Goal: Task Accomplishment & Management: Manage account settings

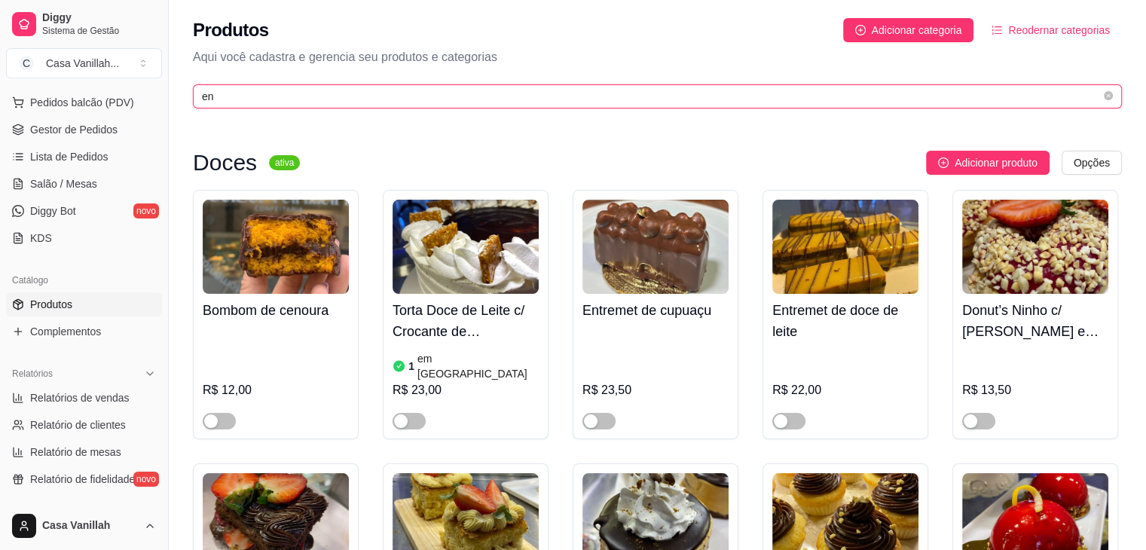
click at [431, 97] on input "en" at bounding box center [651, 96] width 899 height 17
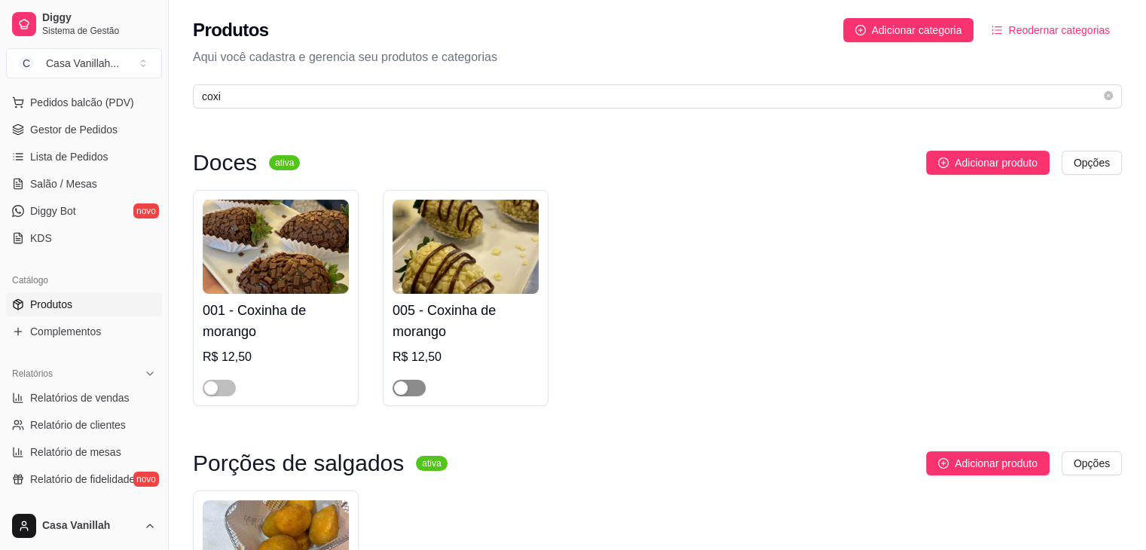
click at [404, 389] on div "button" at bounding box center [401, 388] width 14 height 14
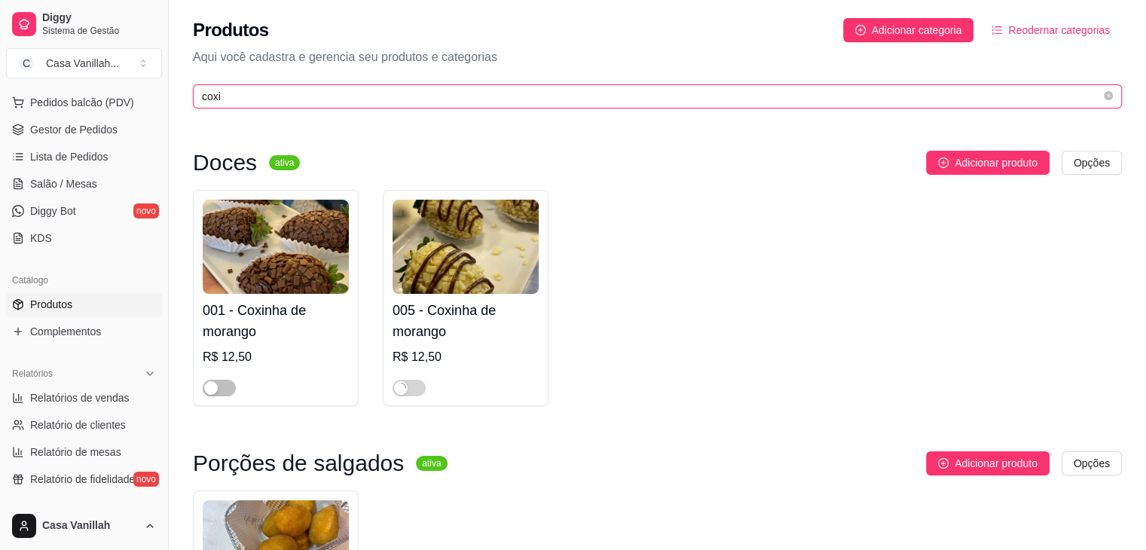
click at [425, 101] on input "coxi" at bounding box center [651, 96] width 899 height 17
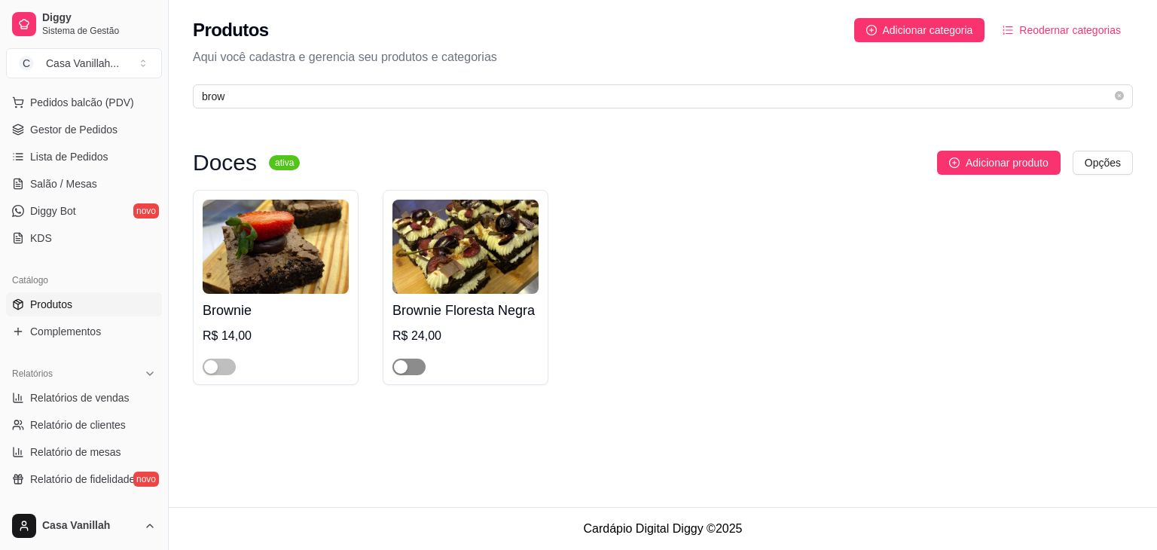
click at [401, 362] on div "button" at bounding box center [401, 367] width 14 height 14
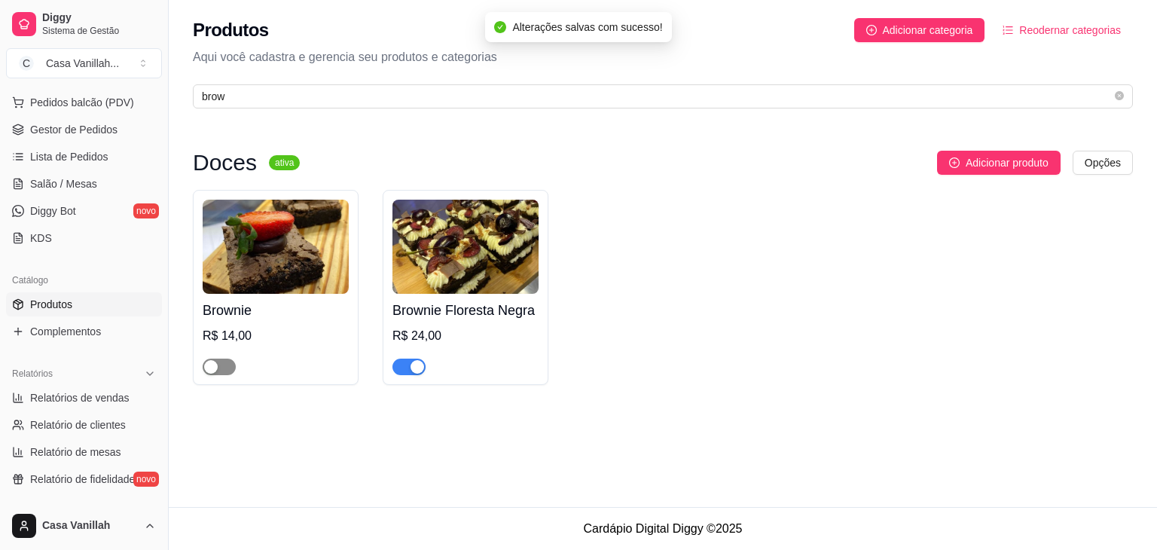
click at [223, 368] on span "button" at bounding box center [219, 367] width 33 height 17
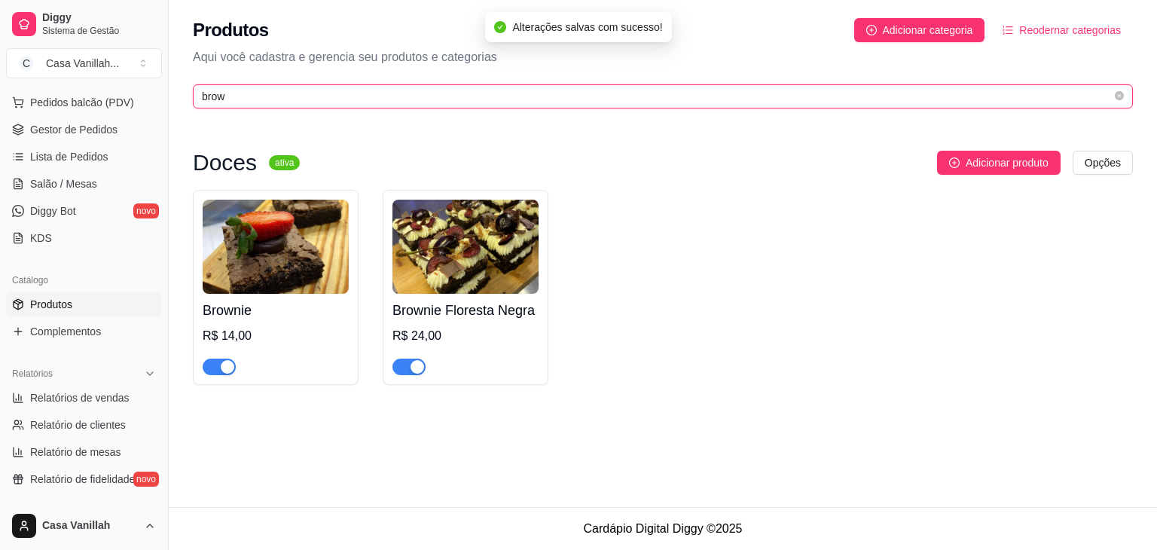
click at [356, 97] on input "brow" at bounding box center [657, 96] width 910 height 17
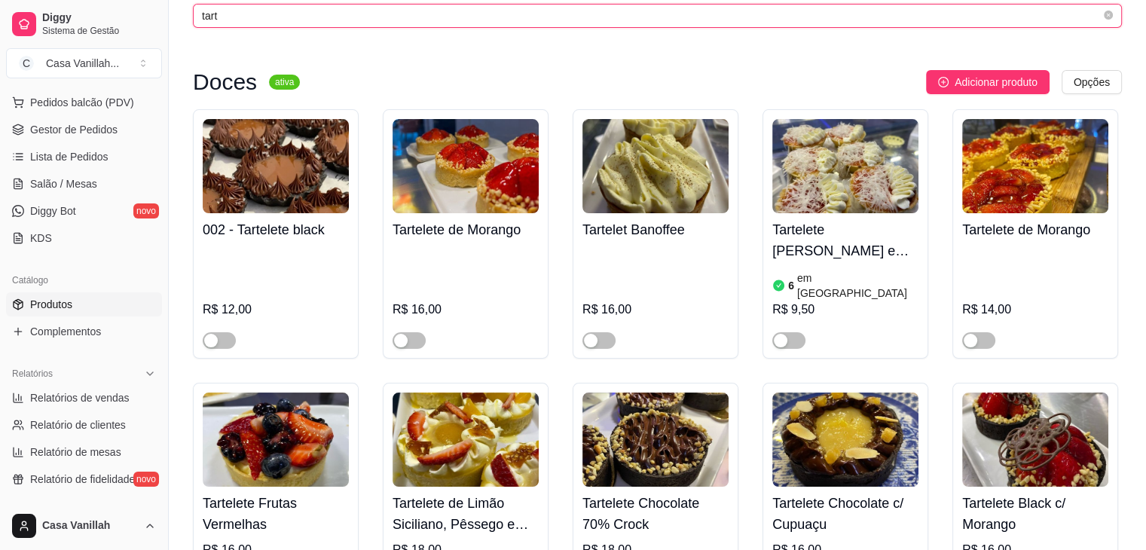
scroll to position [192, 0]
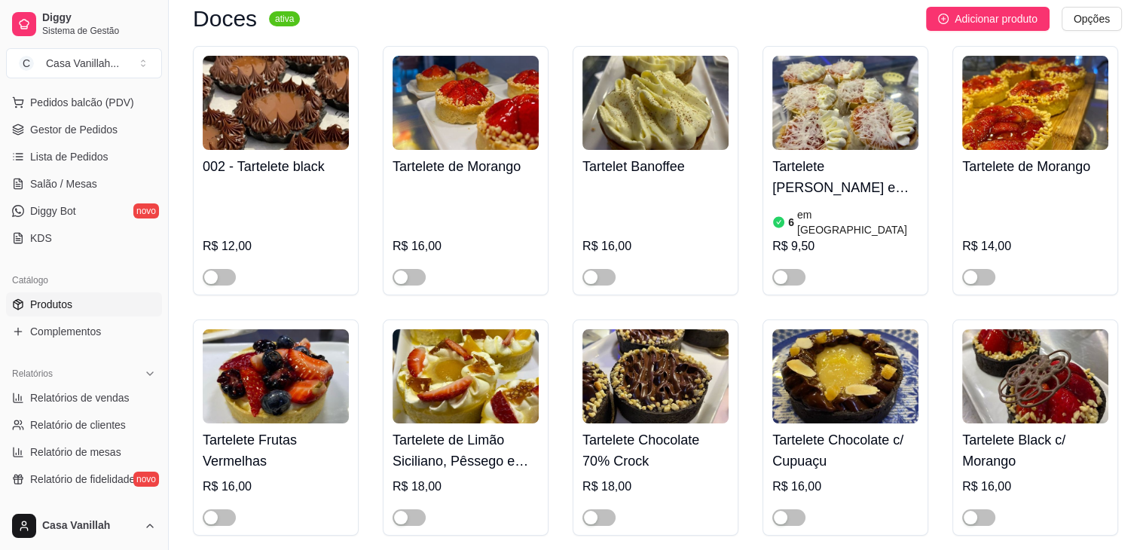
drag, startPoint x: 587, startPoint y: 239, endPoint x: 569, endPoint y: 131, distance: 109.1
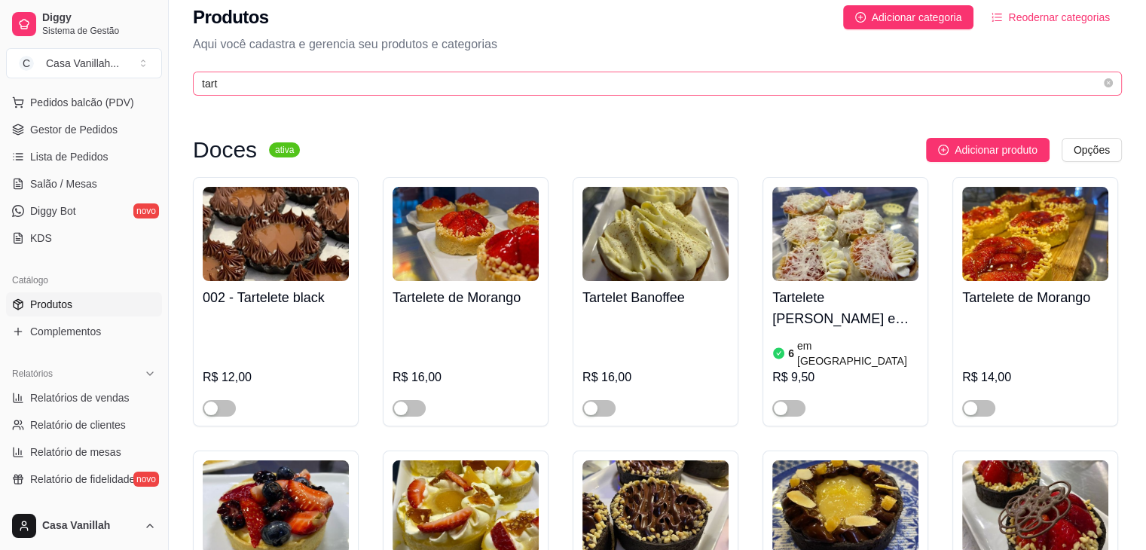
scroll to position [0, 0]
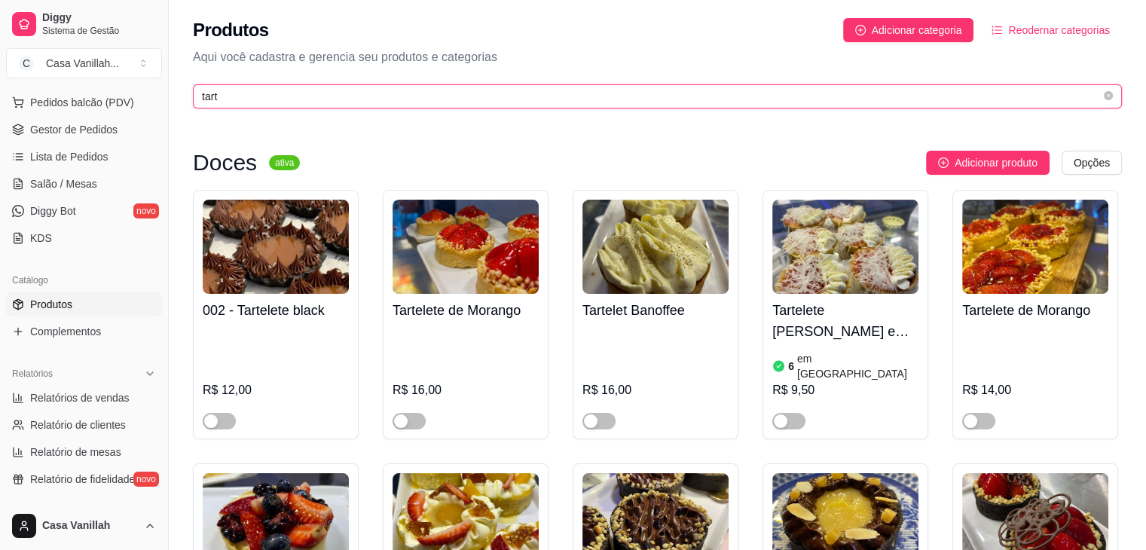
click at [312, 90] on input "tart" at bounding box center [651, 96] width 899 height 17
click at [312, 91] on input "tart" at bounding box center [651, 96] width 899 height 17
type input "t"
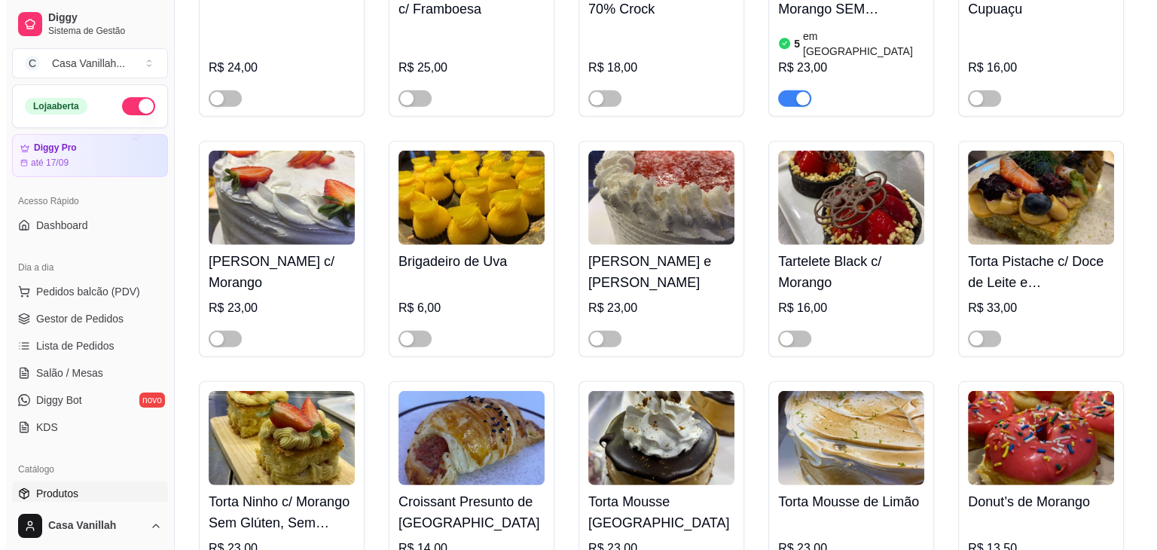
scroll to position [4369, 0]
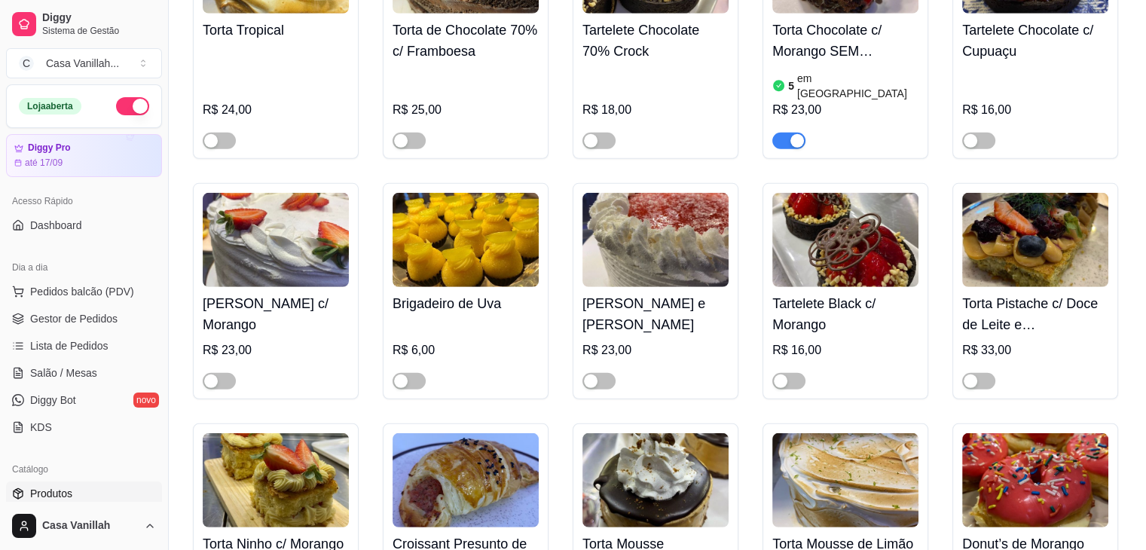
click at [460, 433] on img at bounding box center [465, 480] width 146 height 94
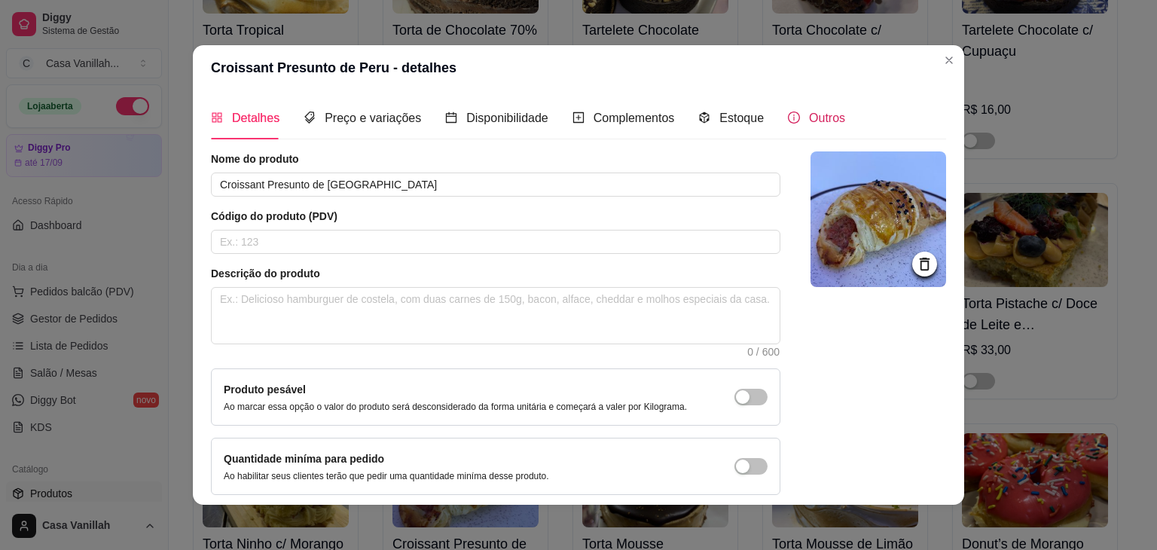
click at [788, 115] on icon "info-circle" at bounding box center [794, 117] width 12 height 12
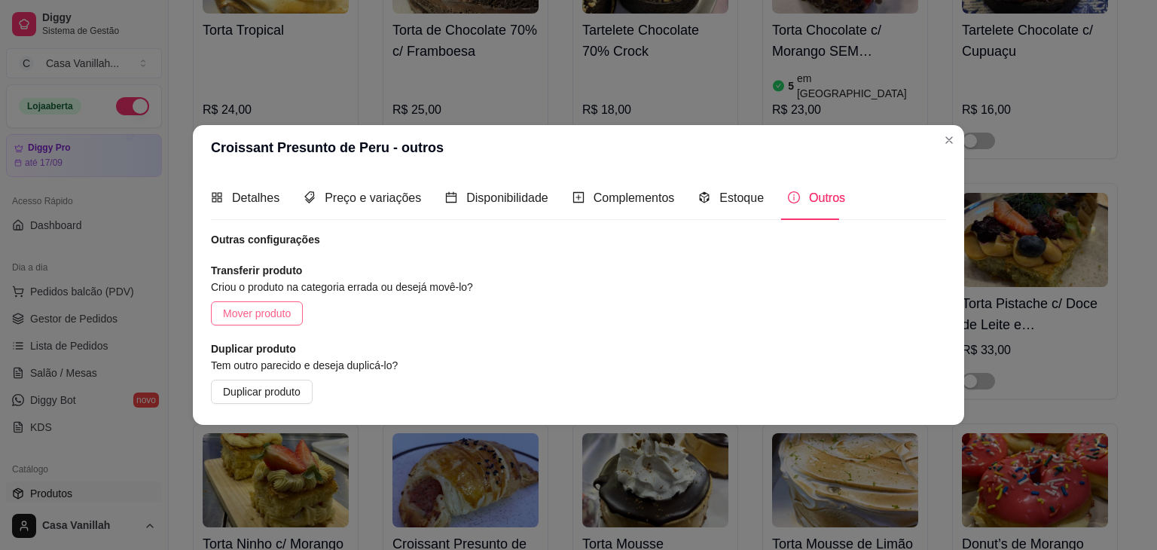
click at [283, 301] on button "Mover produto" at bounding box center [257, 313] width 92 height 24
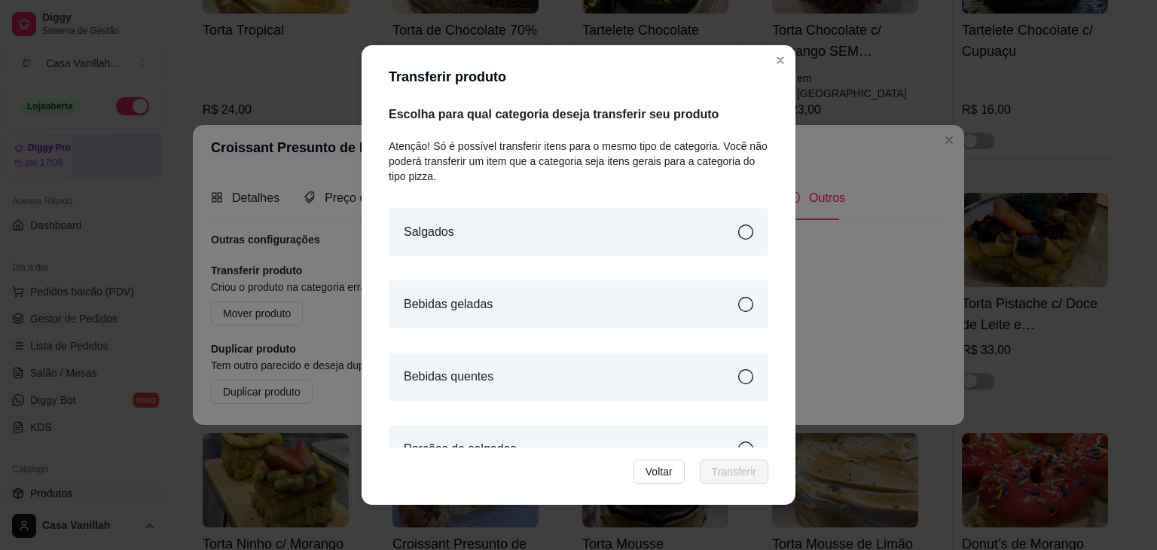
click at [719, 240] on div "Salgados" at bounding box center [579, 232] width 380 height 48
click at [725, 470] on span "Transferir" at bounding box center [734, 471] width 44 height 17
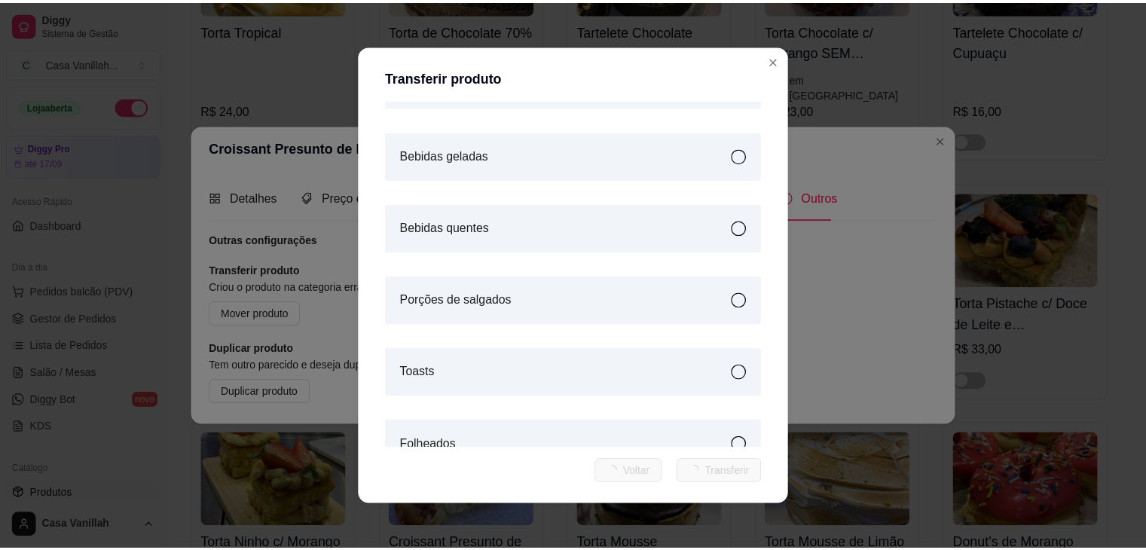
scroll to position [176, 0]
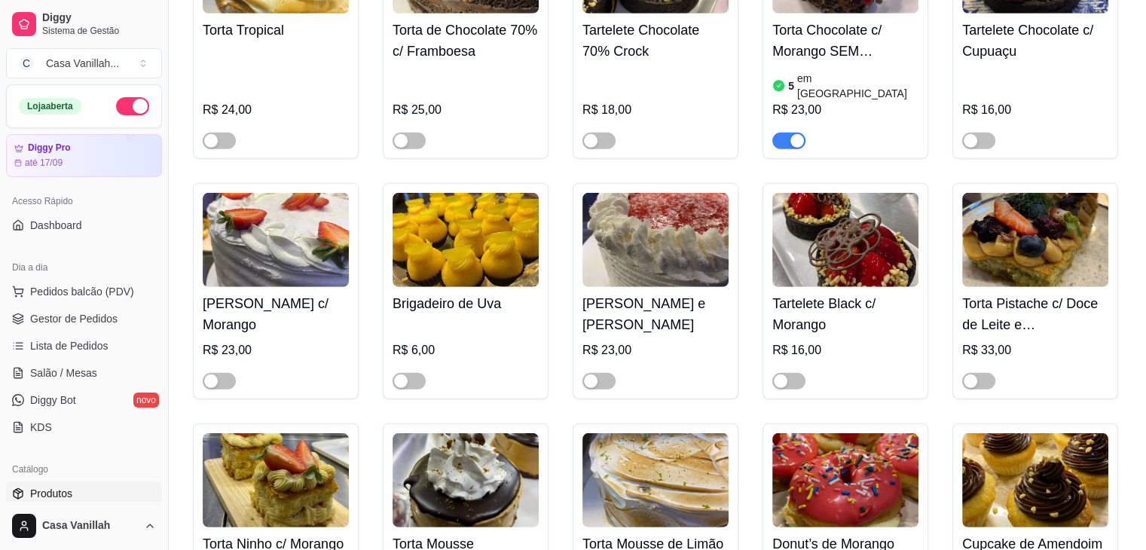
click at [736, 423] on div "Torta Mousse de Limão R$ 23,00" at bounding box center [655, 531] width 166 height 216
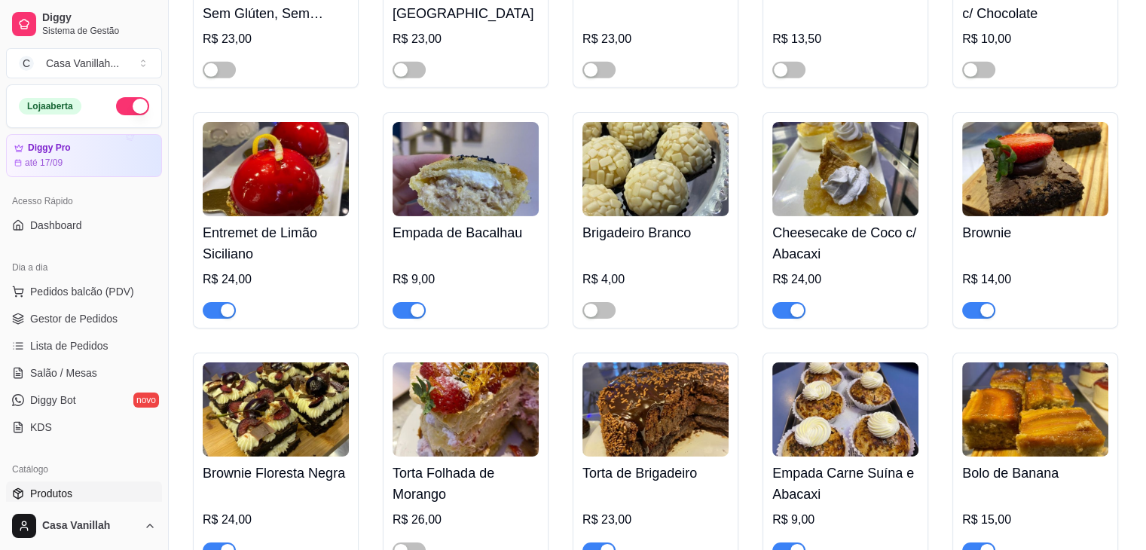
scroll to position [4896, 0]
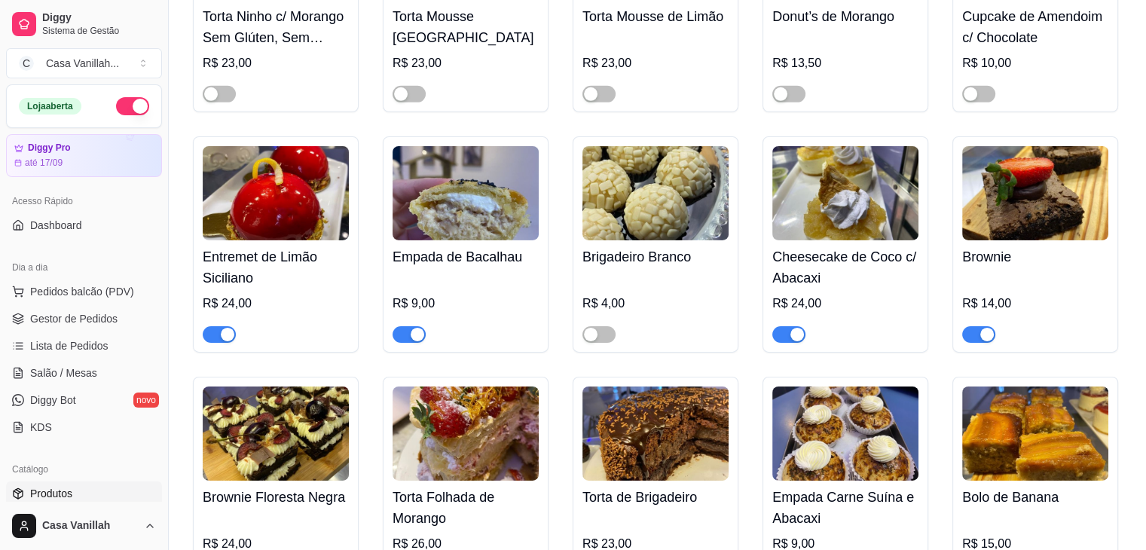
click at [494, 146] on img at bounding box center [465, 193] width 146 height 94
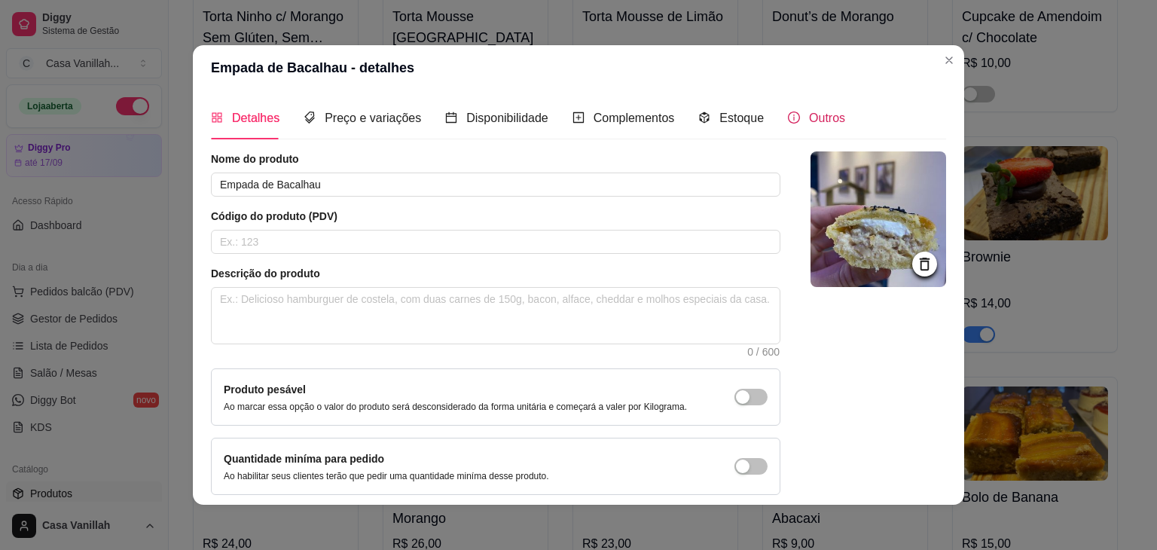
click at [809, 124] on span "Outros" at bounding box center [827, 117] width 36 height 13
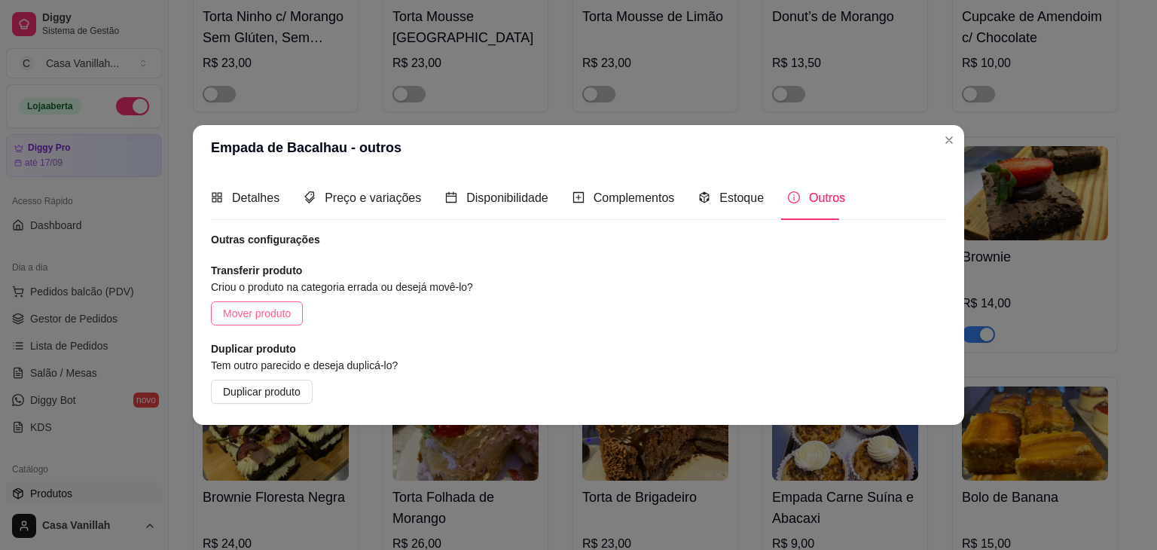
click at [270, 320] on button "Mover produto" at bounding box center [257, 313] width 92 height 24
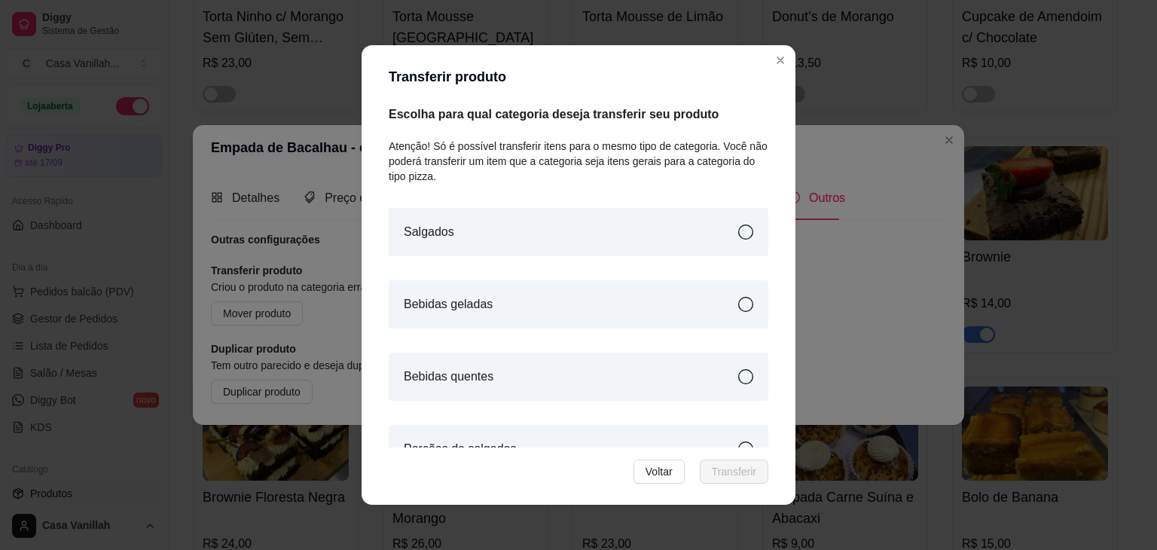
click at [404, 230] on article "Salgados" at bounding box center [429, 232] width 50 height 18
click at [734, 477] on span "Transferir" at bounding box center [734, 471] width 44 height 17
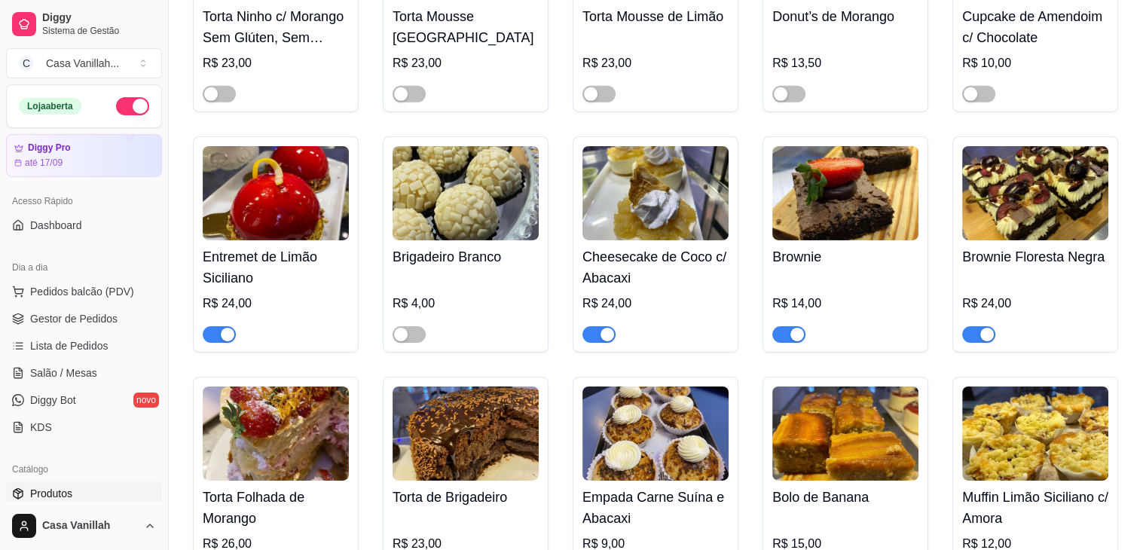
click at [663, 386] on img at bounding box center [655, 433] width 146 height 94
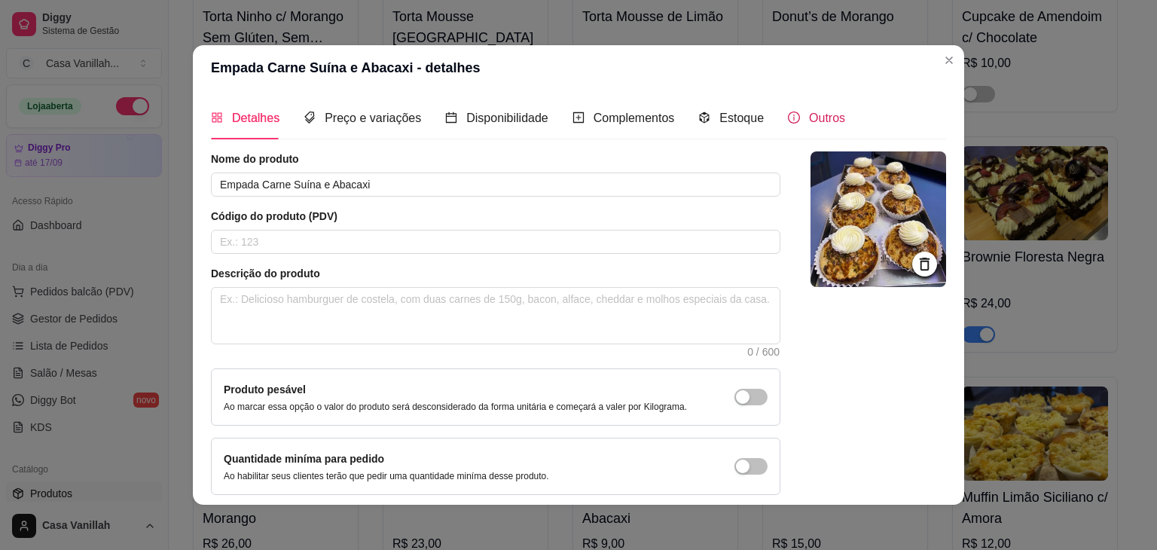
click at [812, 122] on span "Outros" at bounding box center [827, 117] width 36 height 13
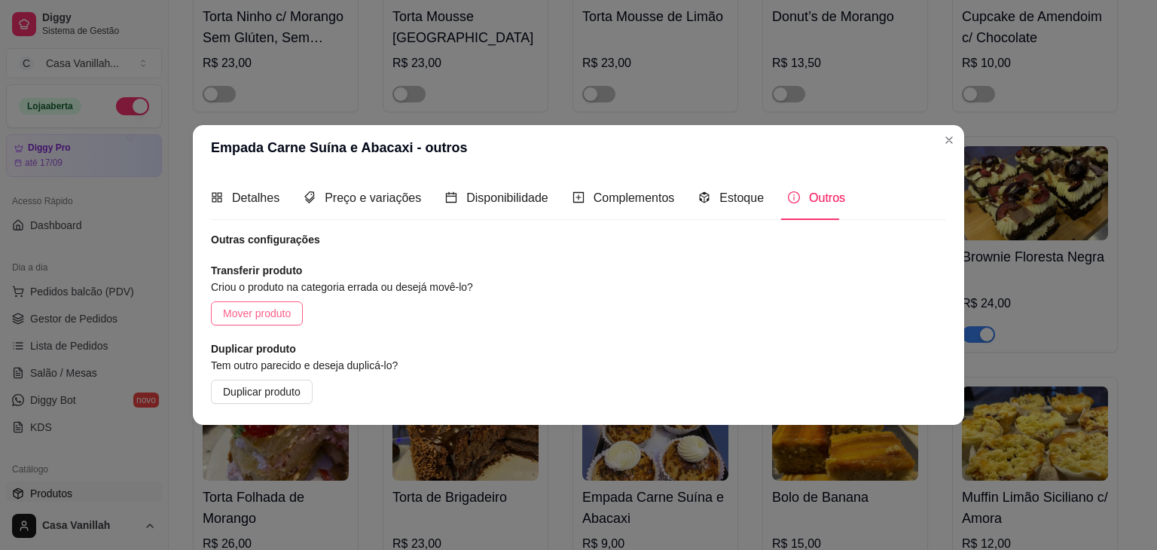
click at [250, 322] on button "Mover produto" at bounding box center [257, 313] width 92 height 24
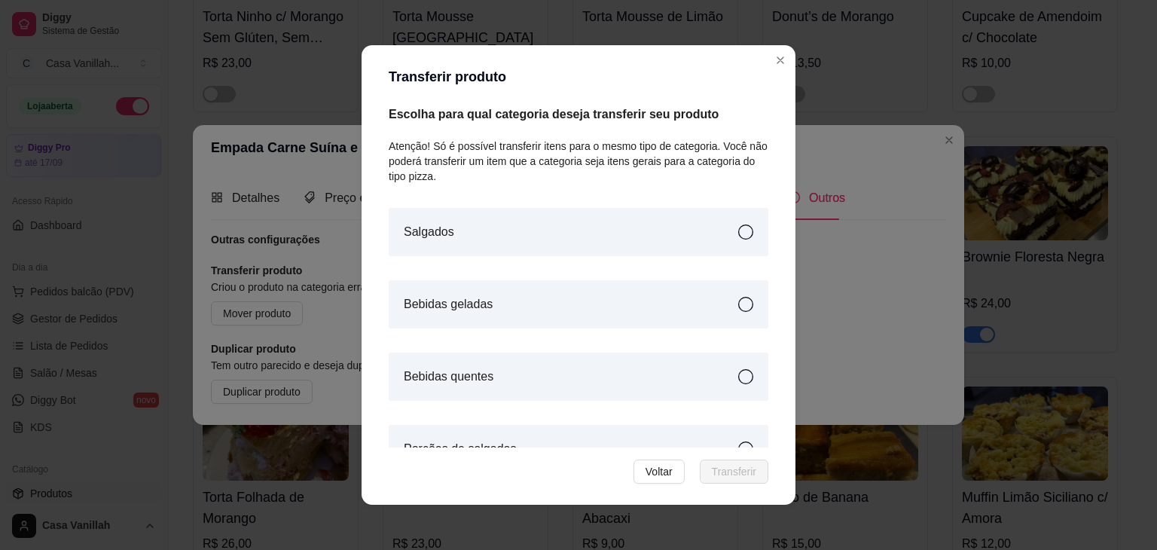
click at [679, 245] on div "Salgados" at bounding box center [579, 232] width 380 height 48
click at [718, 468] on span "Transferir" at bounding box center [734, 471] width 44 height 17
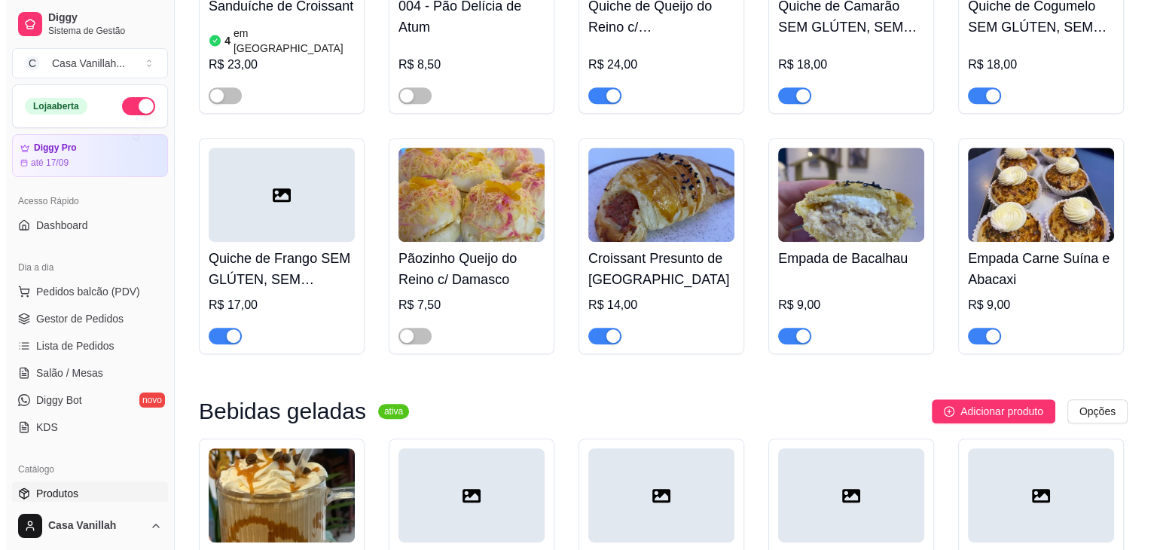
scroll to position [6327, 0]
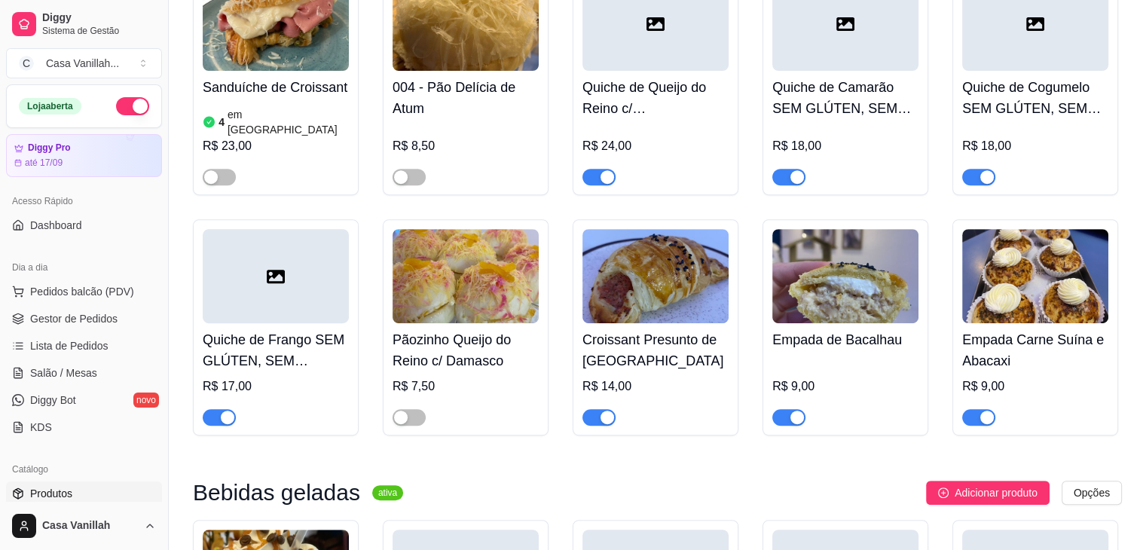
click at [661, 229] on img at bounding box center [655, 276] width 146 height 94
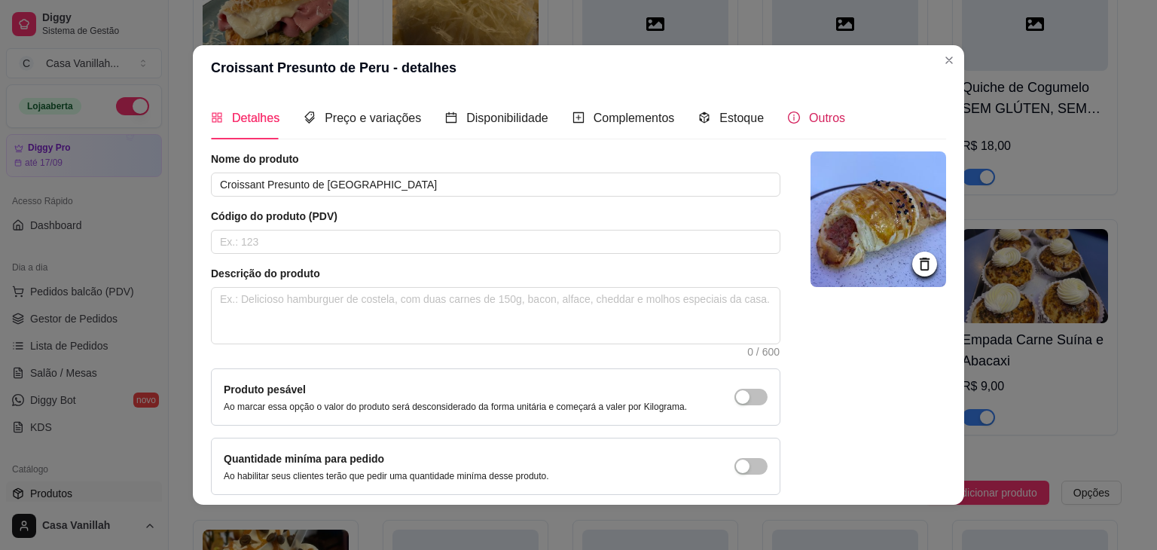
click at [812, 117] on span "Outros" at bounding box center [827, 117] width 36 height 13
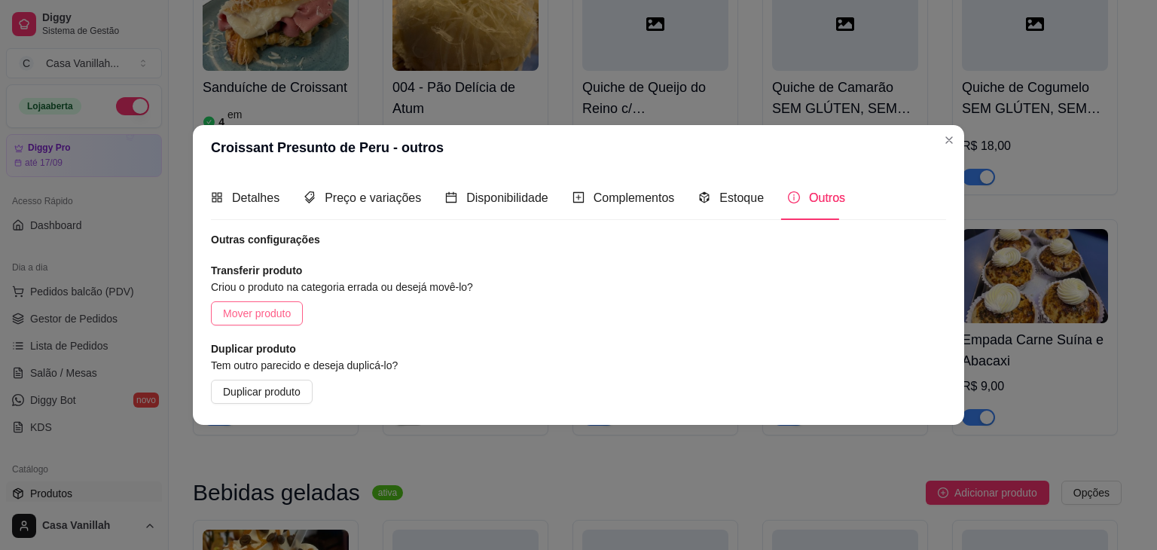
click at [276, 313] on span "Mover produto" at bounding box center [257, 313] width 68 height 17
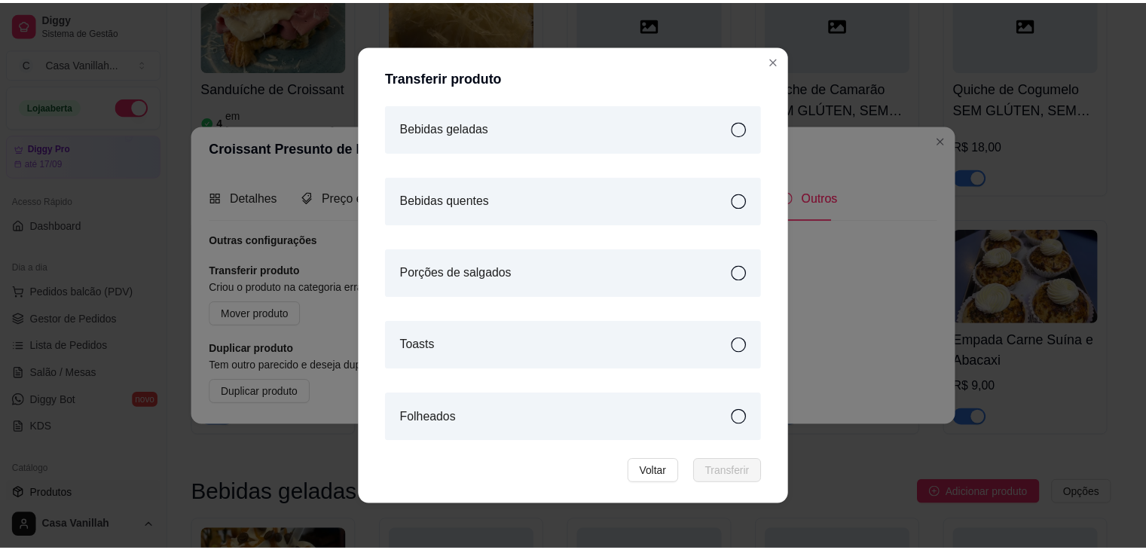
scroll to position [3, 0]
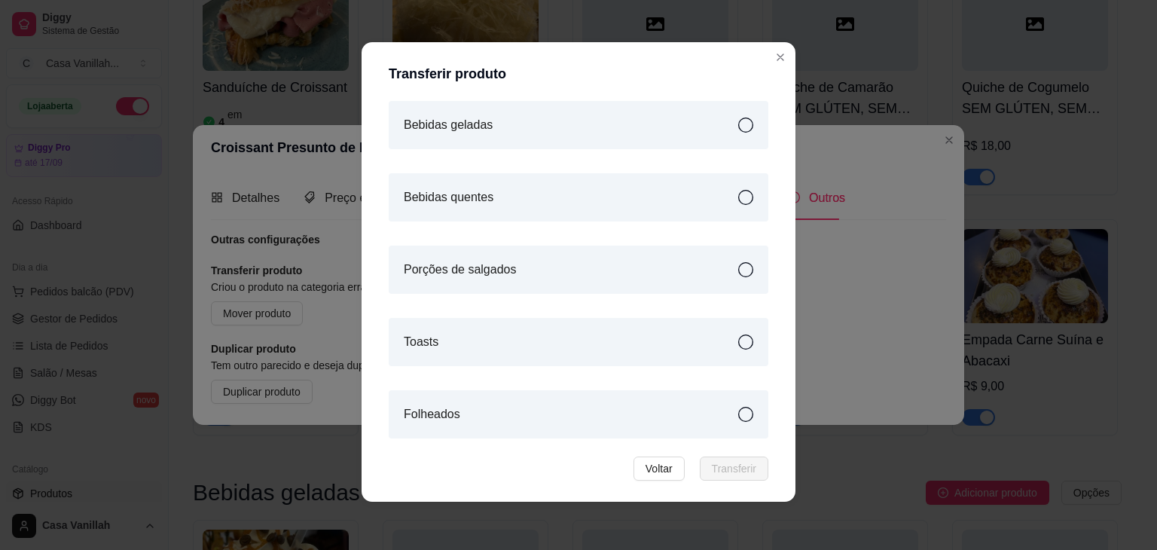
click at [720, 418] on div "Folheados" at bounding box center [579, 414] width 380 height 48
click at [730, 471] on span "Transferir" at bounding box center [734, 468] width 44 height 17
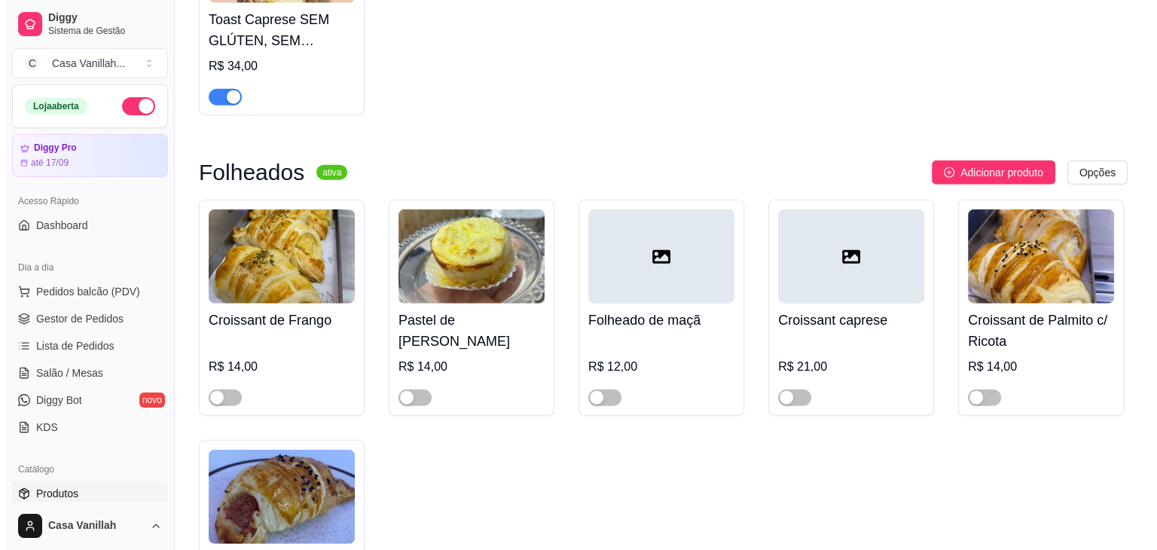
scroll to position [9490, 0]
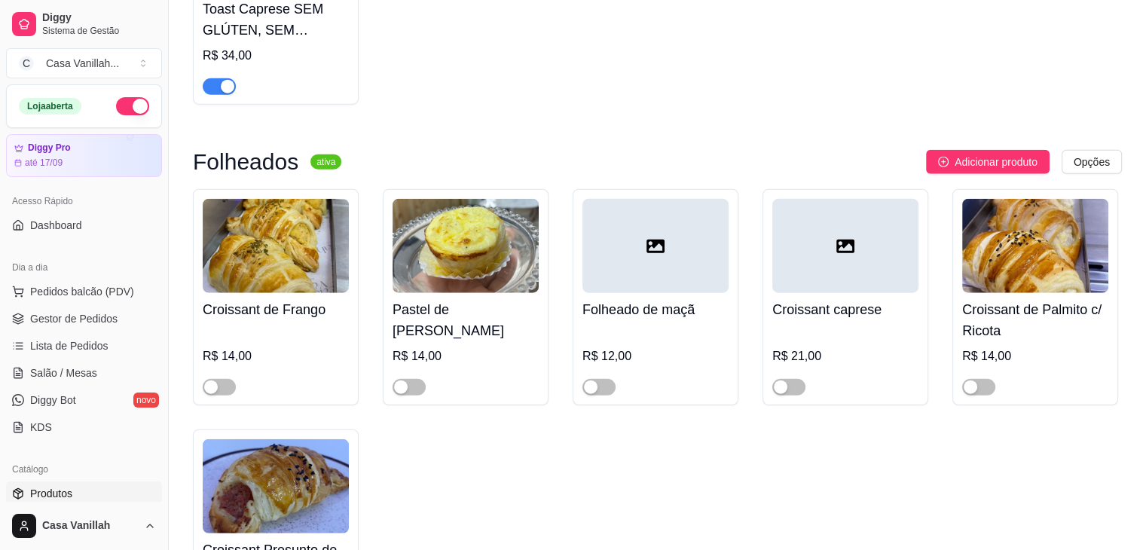
click at [277, 199] on img at bounding box center [276, 246] width 146 height 94
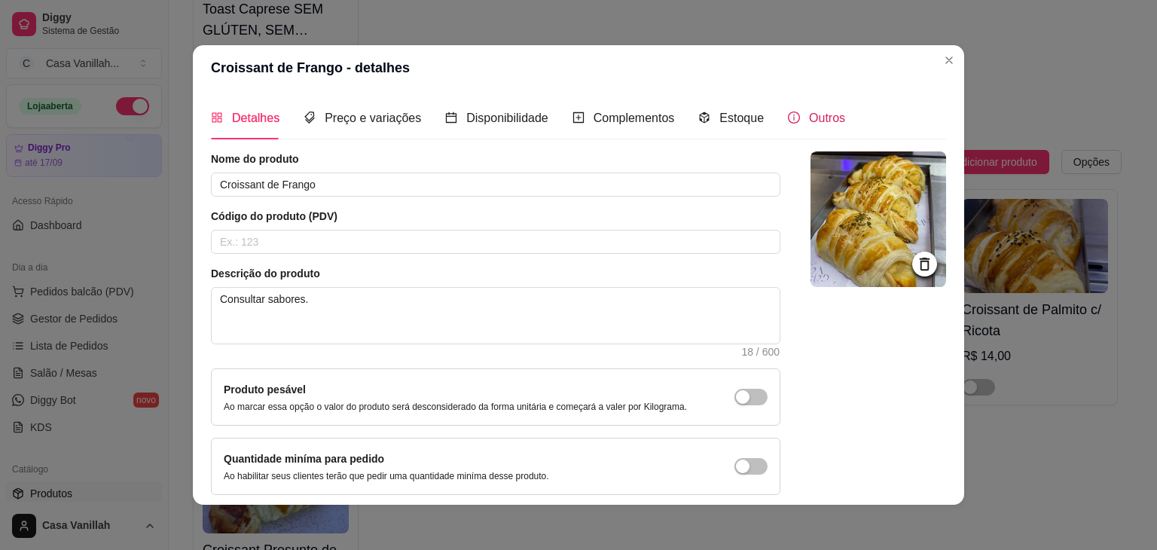
click at [821, 118] on span "Outros" at bounding box center [827, 117] width 36 height 13
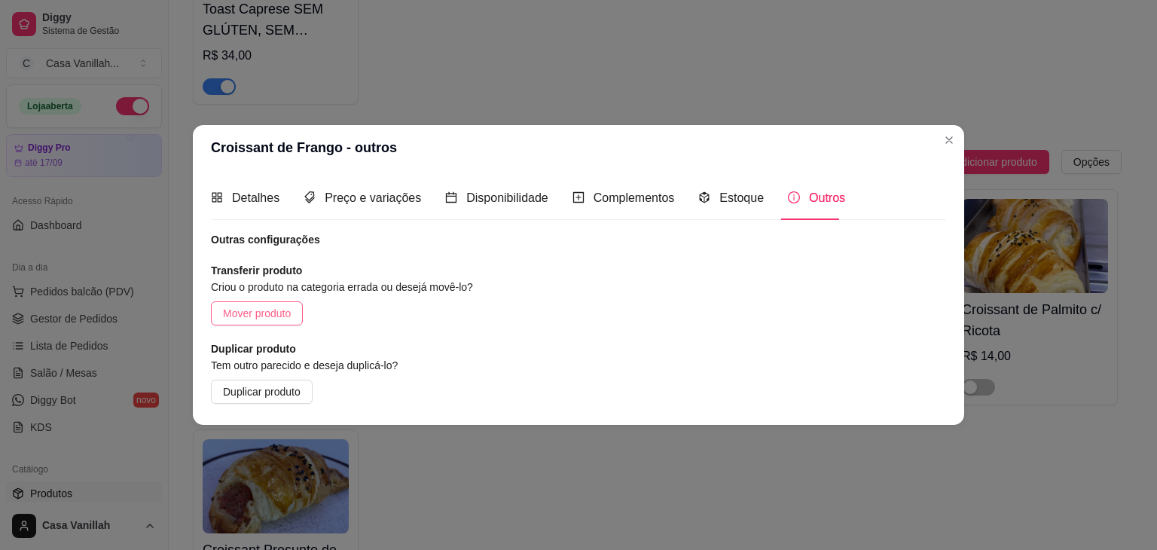
click at [247, 320] on span "Mover produto" at bounding box center [257, 313] width 68 height 17
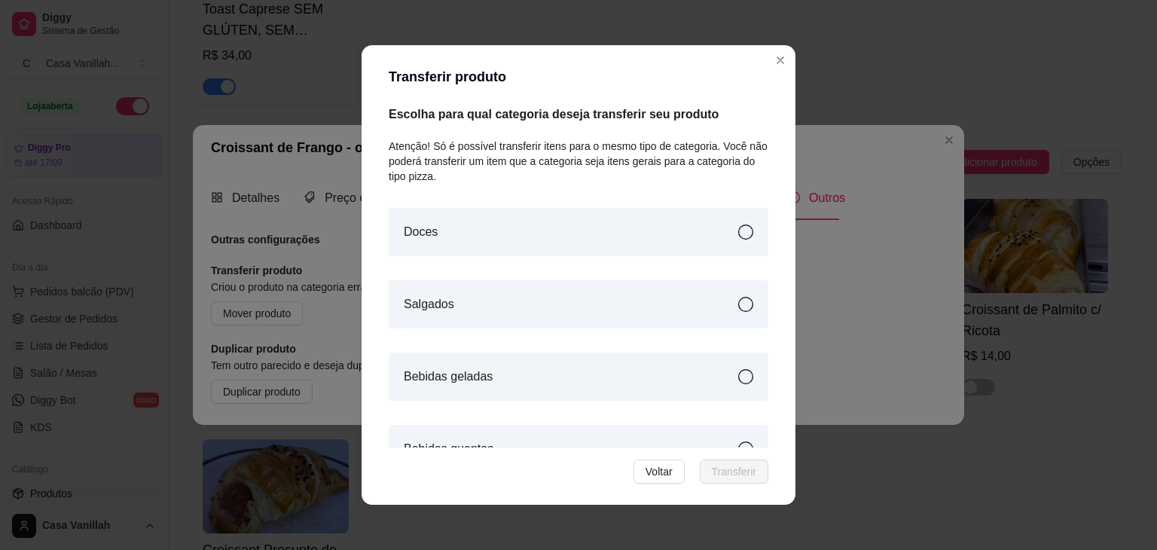
click at [578, 302] on div "Salgados" at bounding box center [579, 304] width 380 height 48
click at [726, 477] on span "Transferir" at bounding box center [734, 471] width 44 height 17
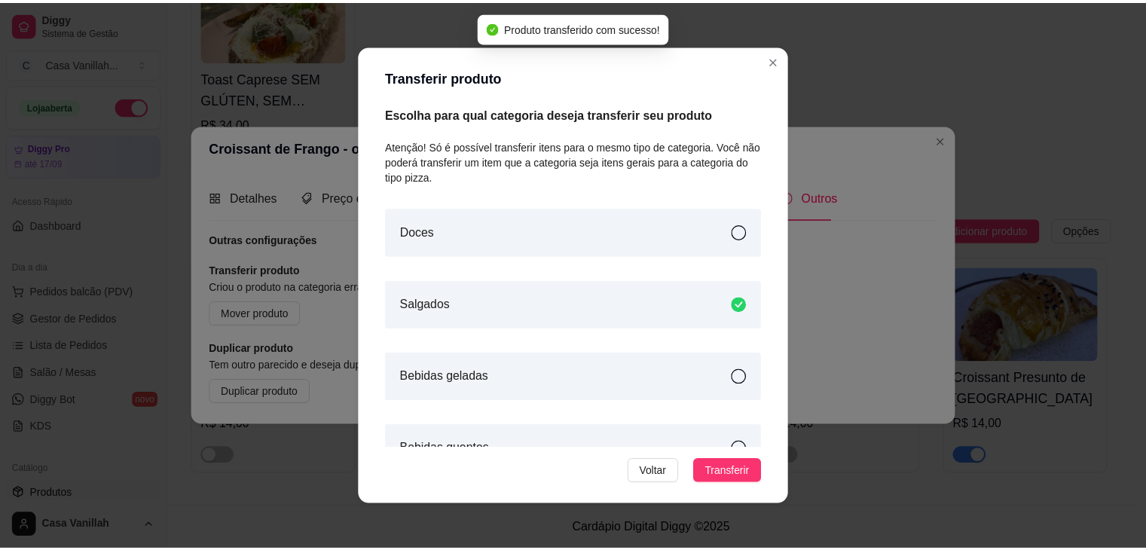
scroll to position [9291, 0]
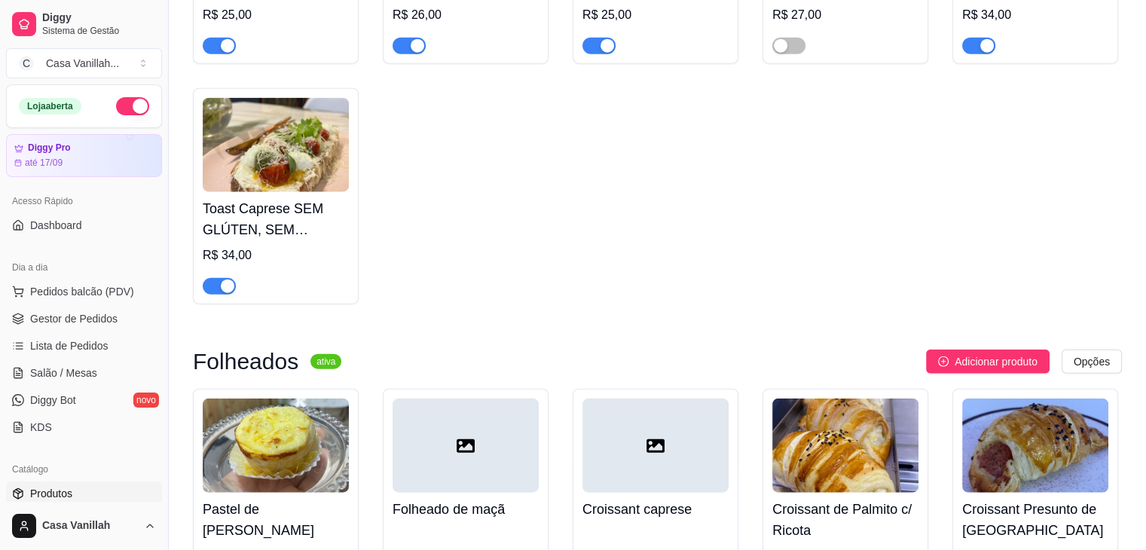
click at [290, 398] on img at bounding box center [276, 445] width 146 height 94
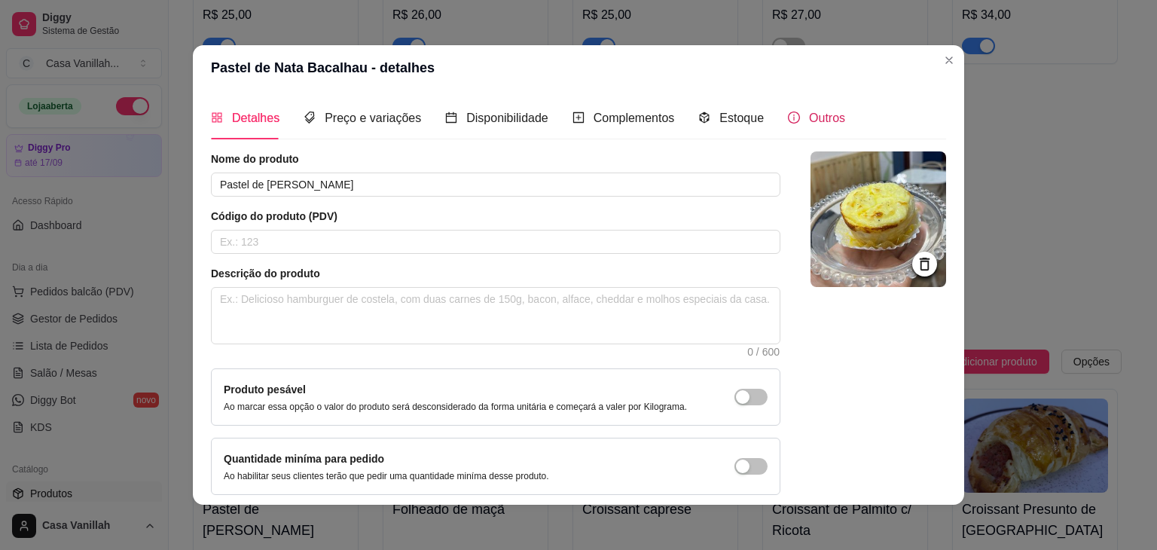
click at [788, 114] on icon "info-circle" at bounding box center [794, 117] width 12 height 12
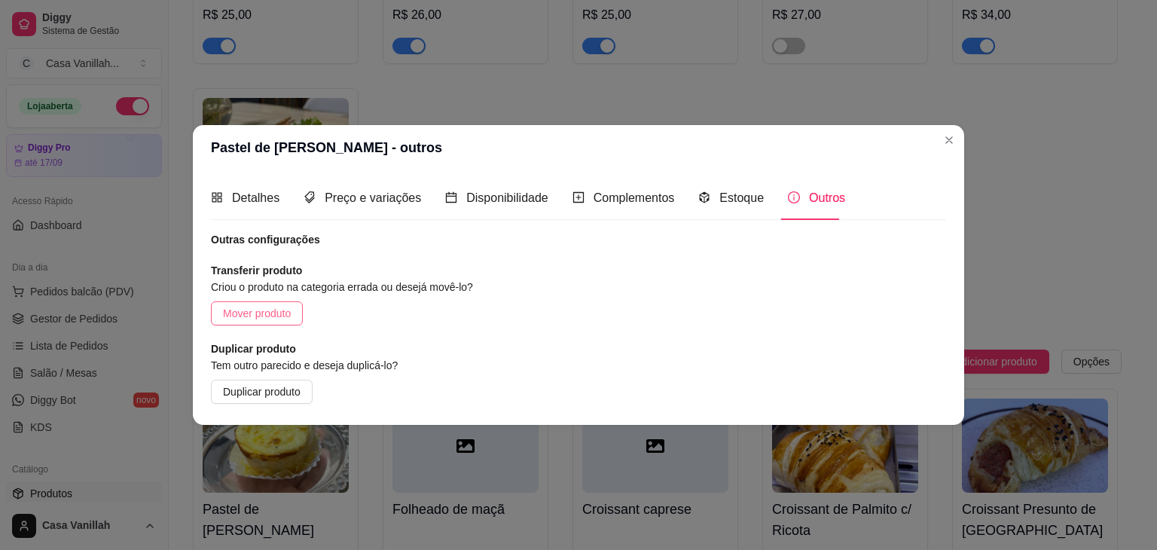
click at [252, 316] on span "Mover produto" at bounding box center [257, 313] width 68 height 17
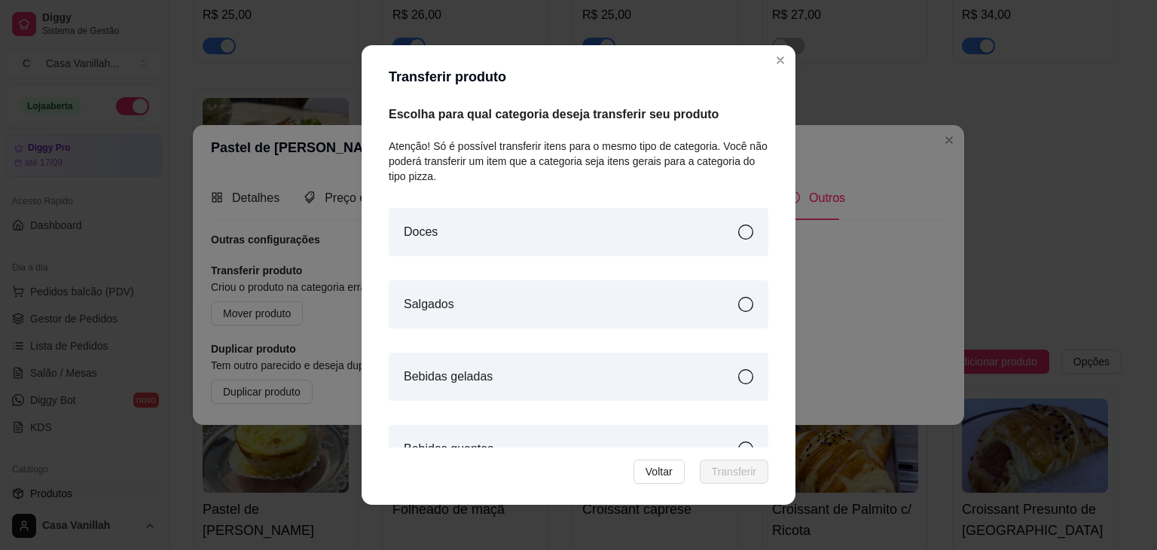
drag, startPoint x: 584, startPoint y: 298, endPoint x: 594, endPoint y: 306, distance: 12.4
click at [584, 298] on div "Salgados" at bounding box center [579, 304] width 380 height 48
click at [715, 468] on span "Transferir" at bounding box center [734, 471] width 44 height 17
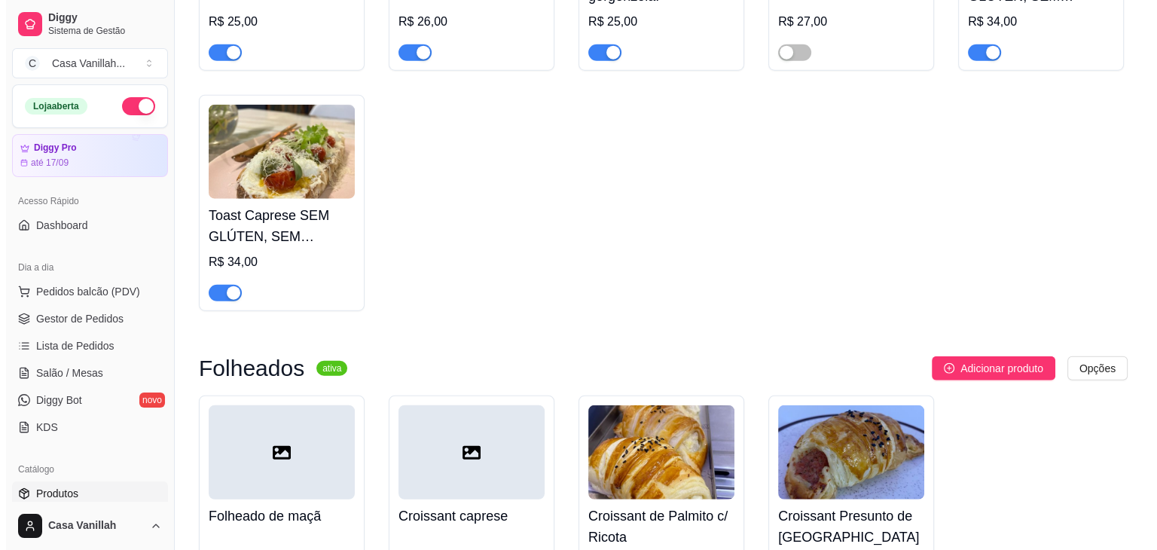
scroll to position [9532, 0]
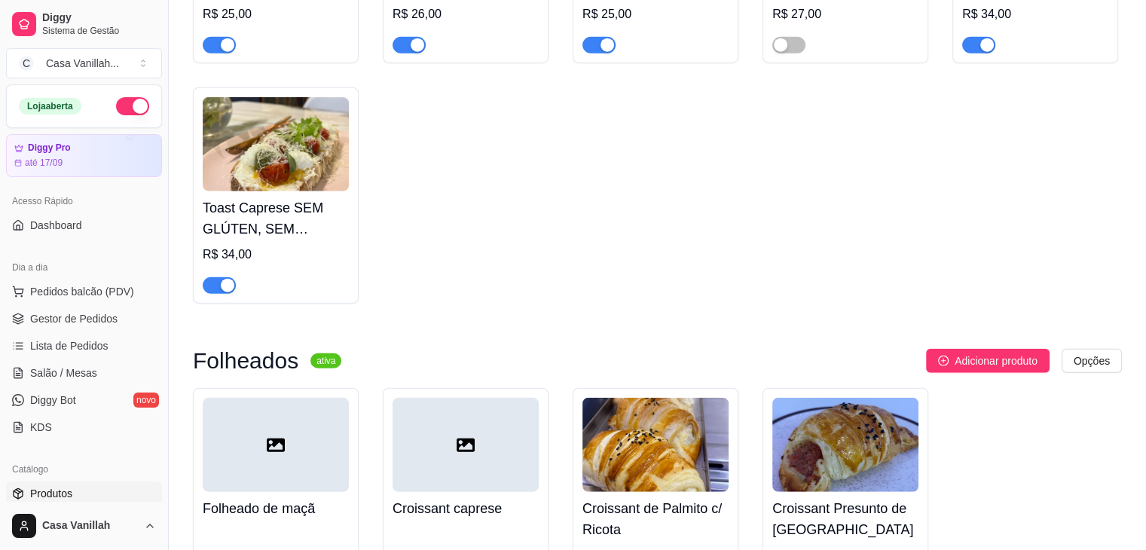
click at [307, 398] on div at bounding box center [276, 445] width 146 height 94
click at [438, 398] on div at bounding box center [465, 445] width 146 height 94
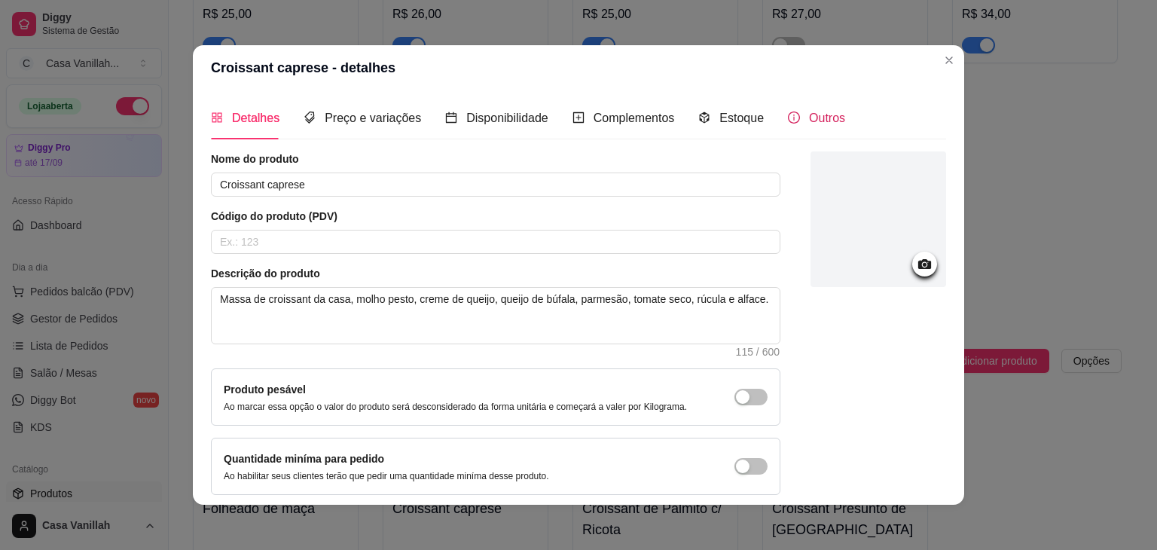
click at [813, 124] on span "Outros" at bounding box center [827, 117] width 36 height 13
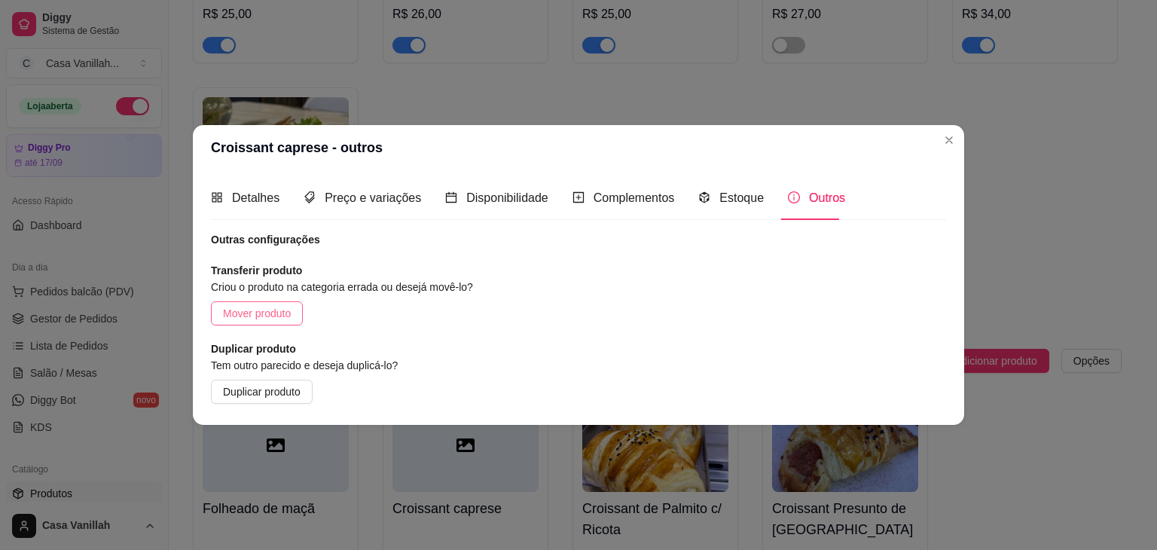
click at [276, 317] on span "Mover produto" at bounding box center [257, 313] width 68 height 17
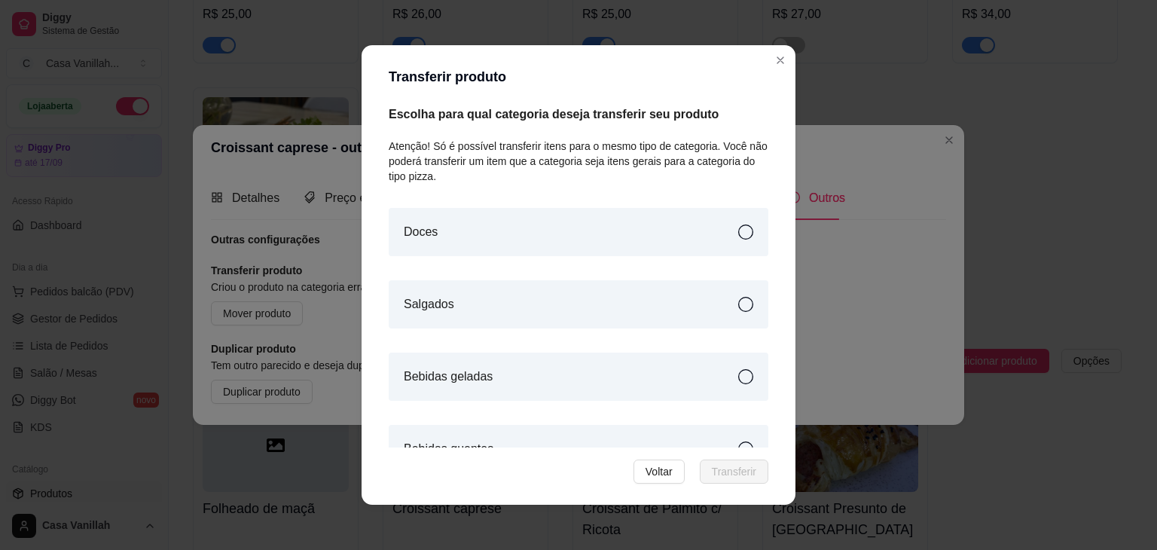
click at [531, 287] on div "Salgados" at bounding box center [579, 304] width 380 height 48
click at [734, 475] on span "Transferir" at bounding box center [734, 471] width 44 height 17
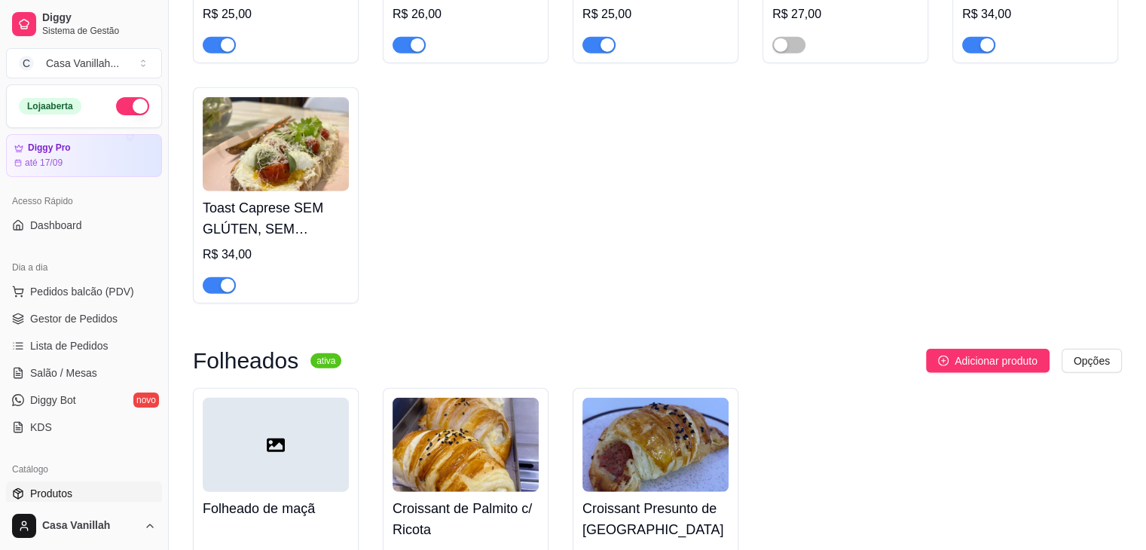
click at [434, 398] on img at bounding box center [465, 445] width 146 height 94
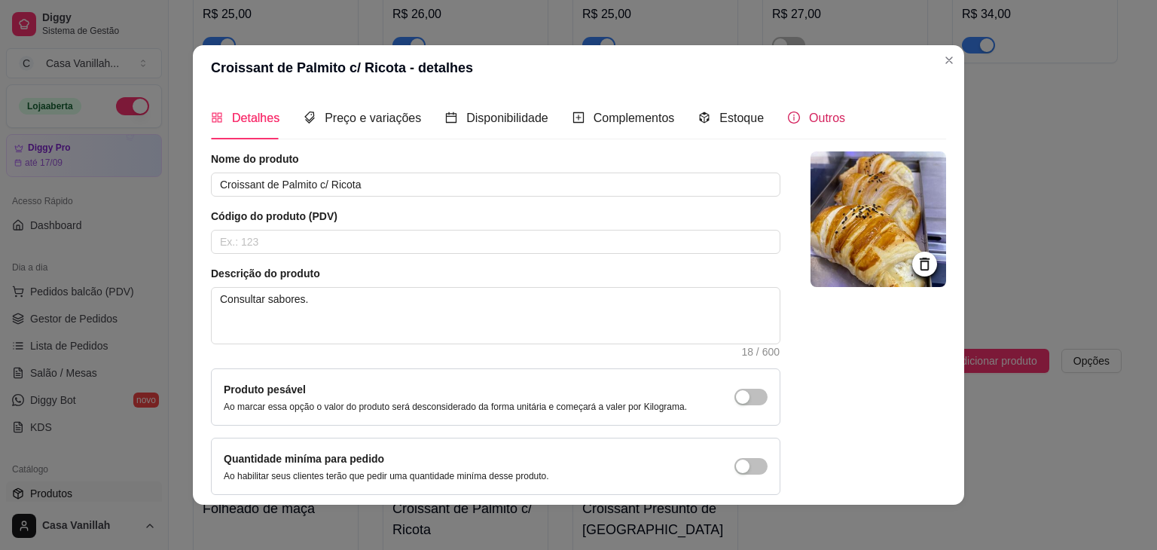
click at [788, 124] on span at bounding box center [794, 117] width 12 height 13
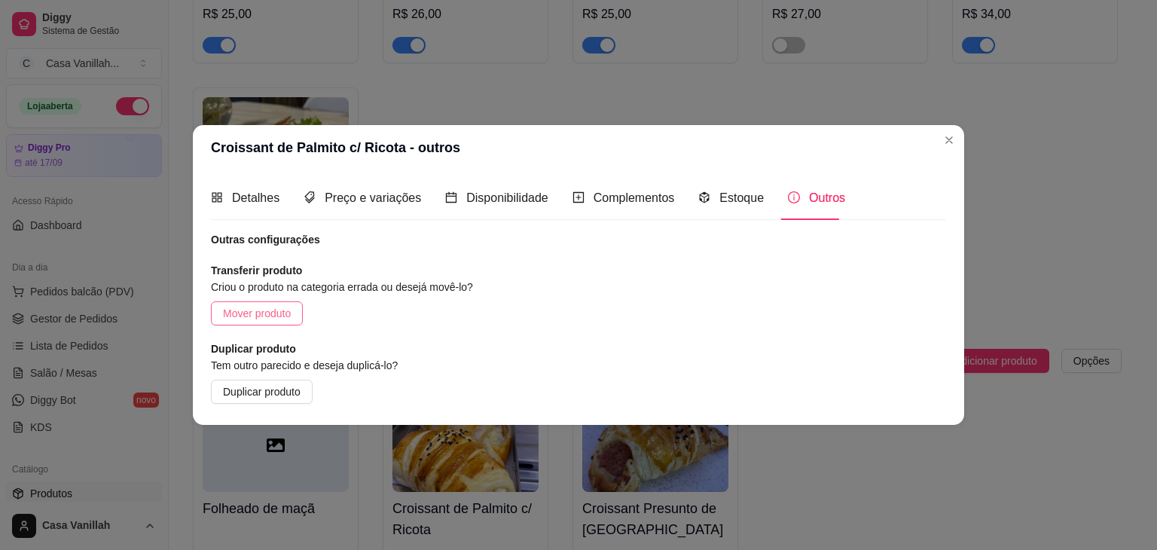
click at [273, 305] on span "Mover produto" at bounding box center [257, 313] width 68 height 17
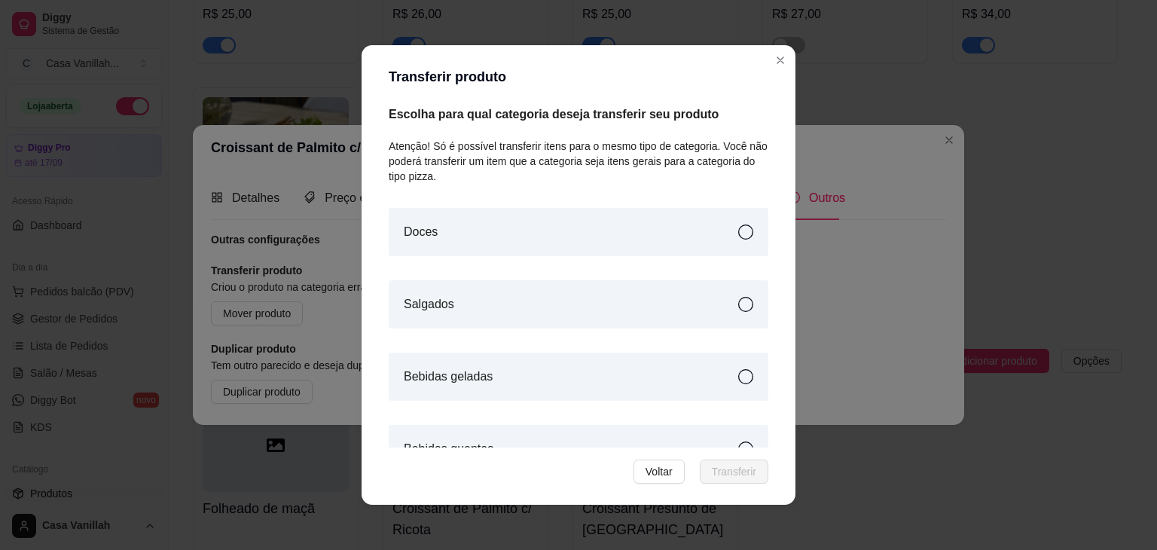
click at [556, 312] on div "Salgados" at bounding box center [579, 304] width 380 height 48
click at [727, 465] on span "Transferir" at bounding box center [734, 471] width 44 height 17
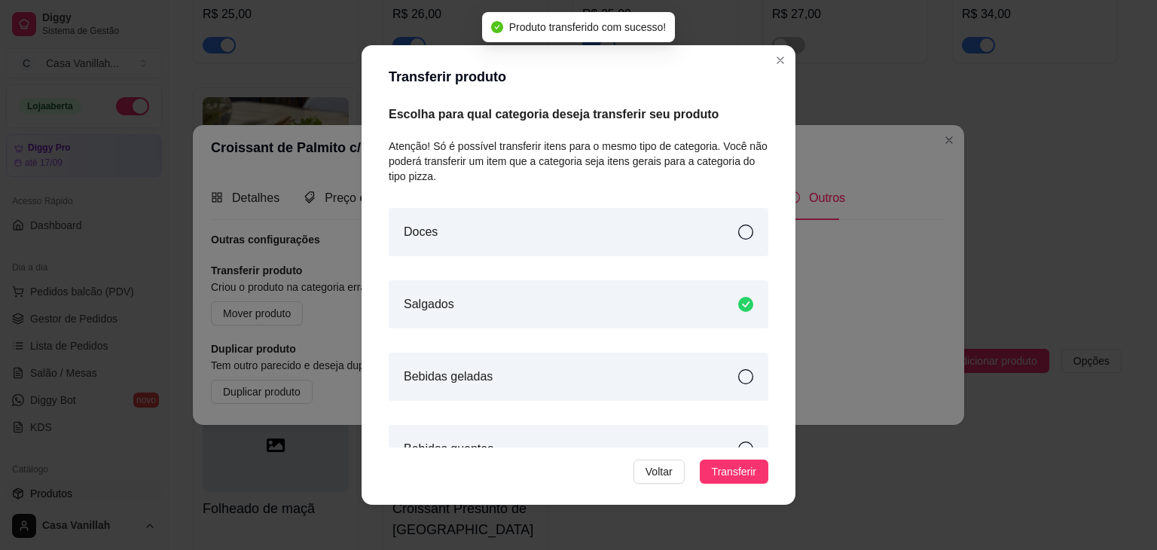
scroll to position [9529, 0]
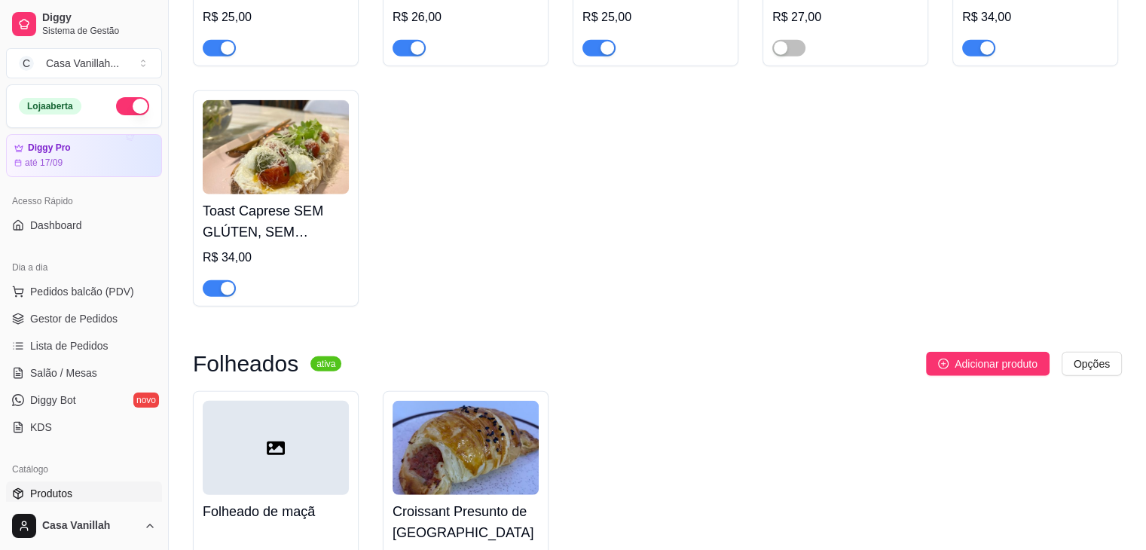
click at [431, 401] on img at bounding box center [465, 448] width 146 height 94
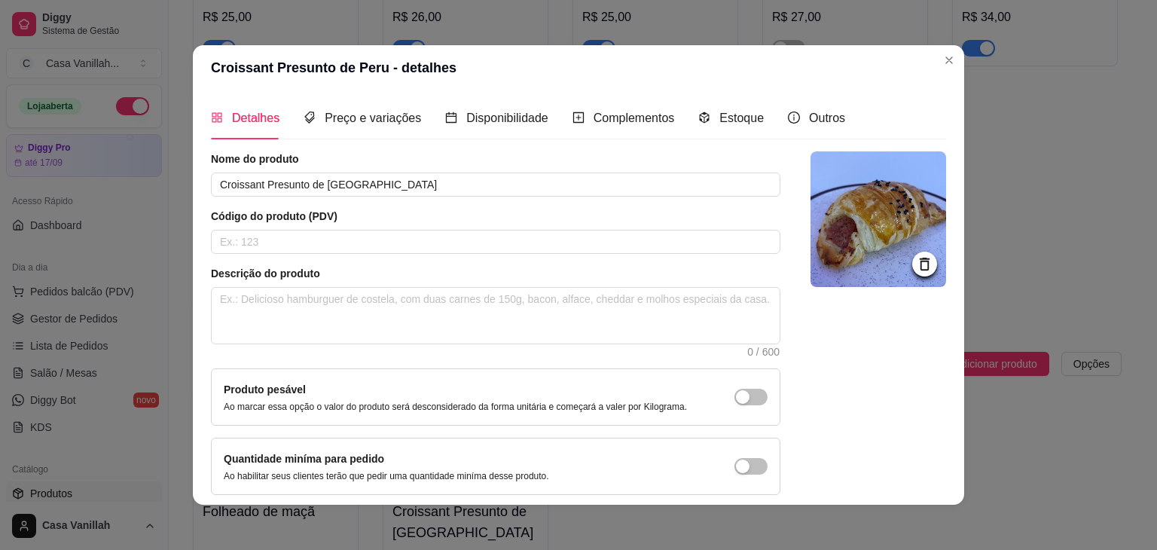
drag, startPoint x: 804, startPoint y: 103, endPoint x: 802, endPoint y: 115, distance: 12.3
click at [802, 114] on div "Outros" at bounding box center [816, 117] width 57 height 43
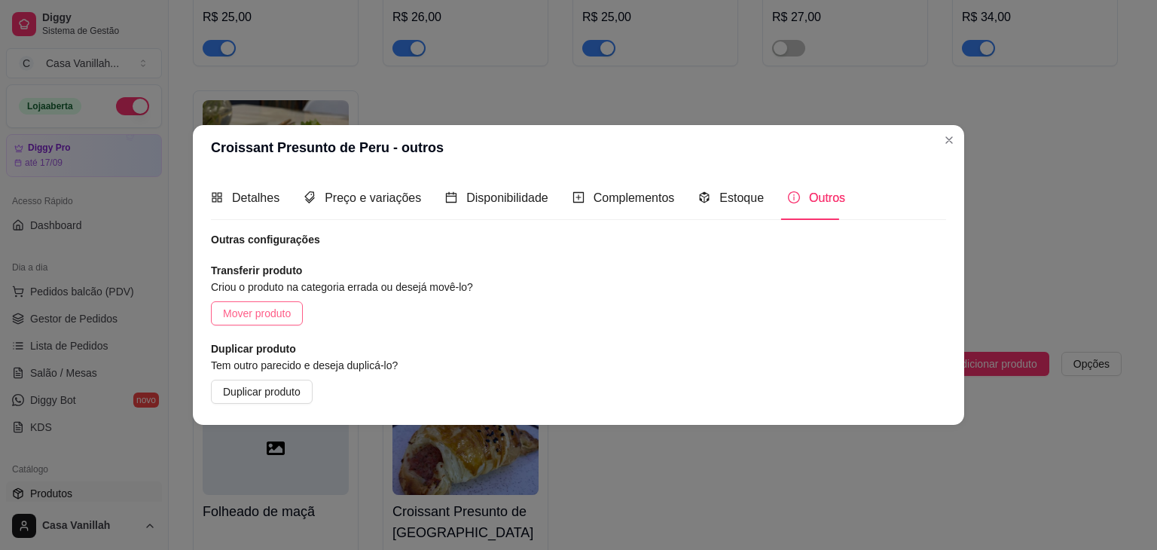
click at [277, 317] on span "Mover produto" at bounding box center [257, 313] width 68 height 17
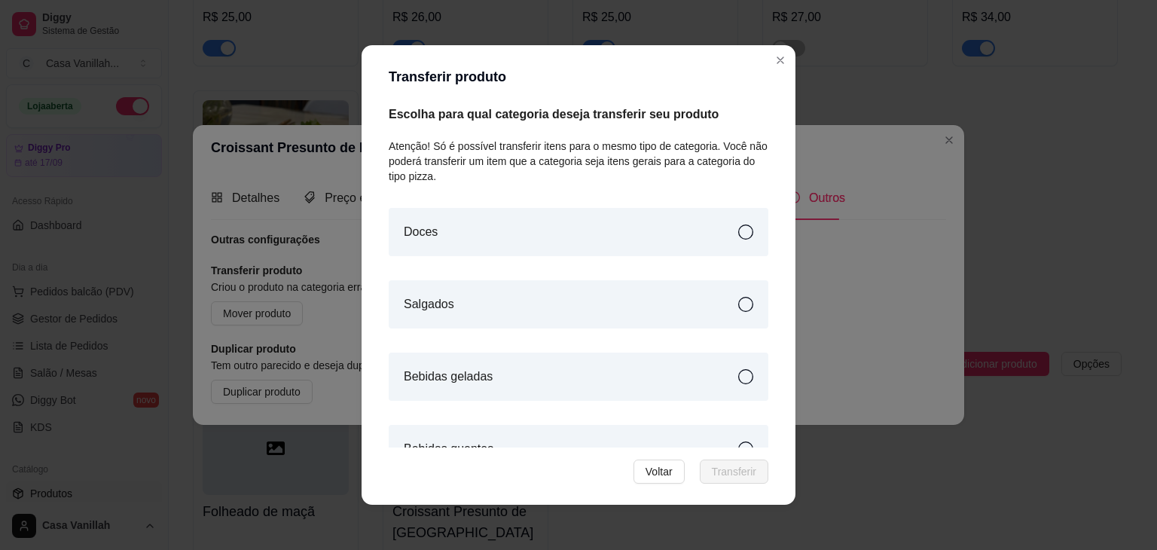
click at [551, 304] on div "Salgados" at bounding box center [579, 304] width 380 height 48
click at [703, 475] on button "Transferir" at bounding box center [734, 471] width 69 height 24
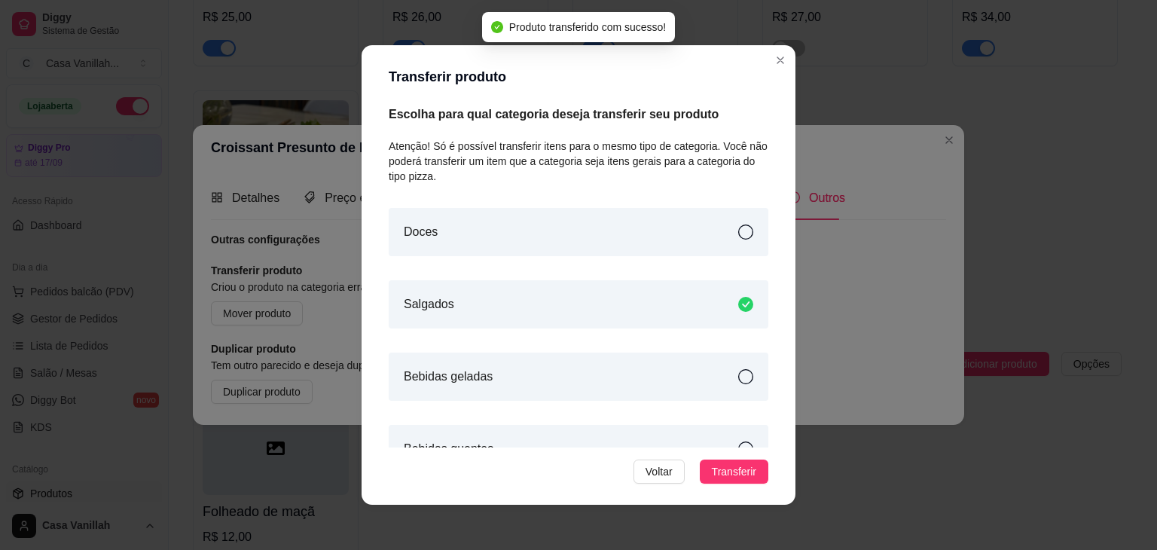
scroll to position [9508, 0]
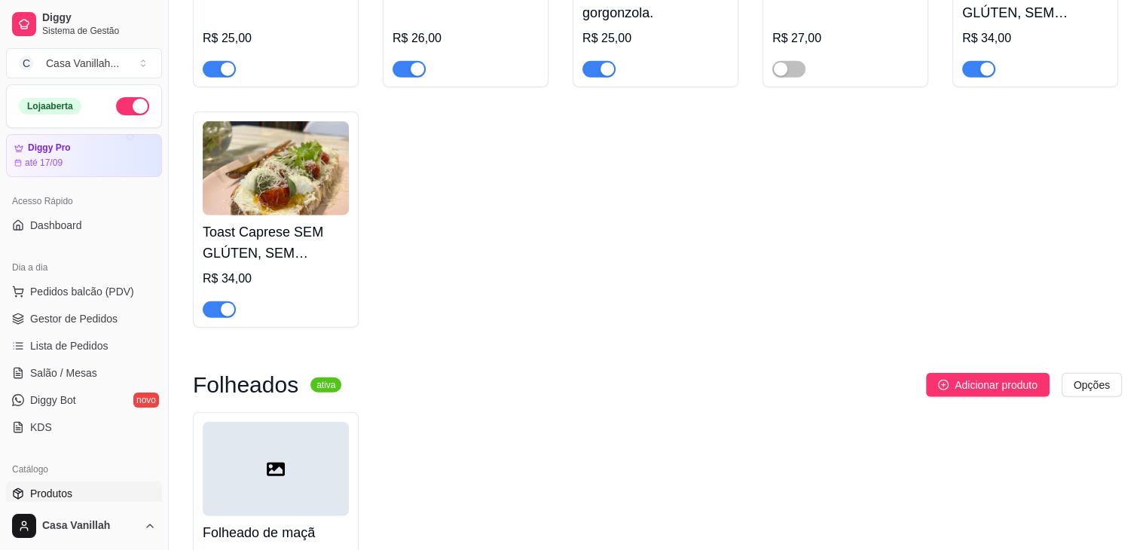
click at [298, 422] on div at bounding box center [276, 469] width 146 height 94
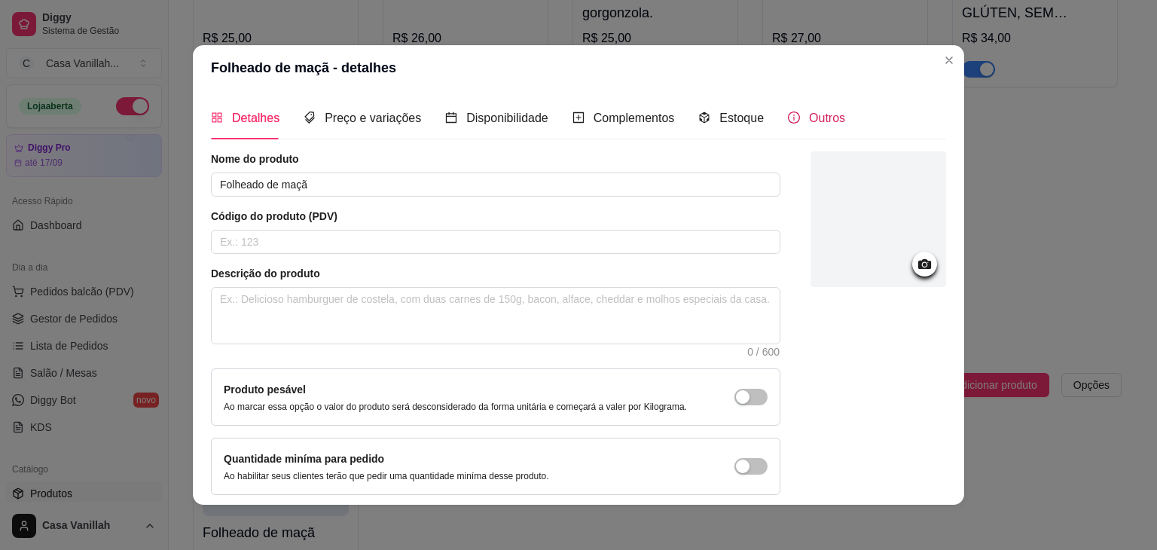
click at [795, 124] on div "Outros" at bounding box center [816, 117] width 57 height 19
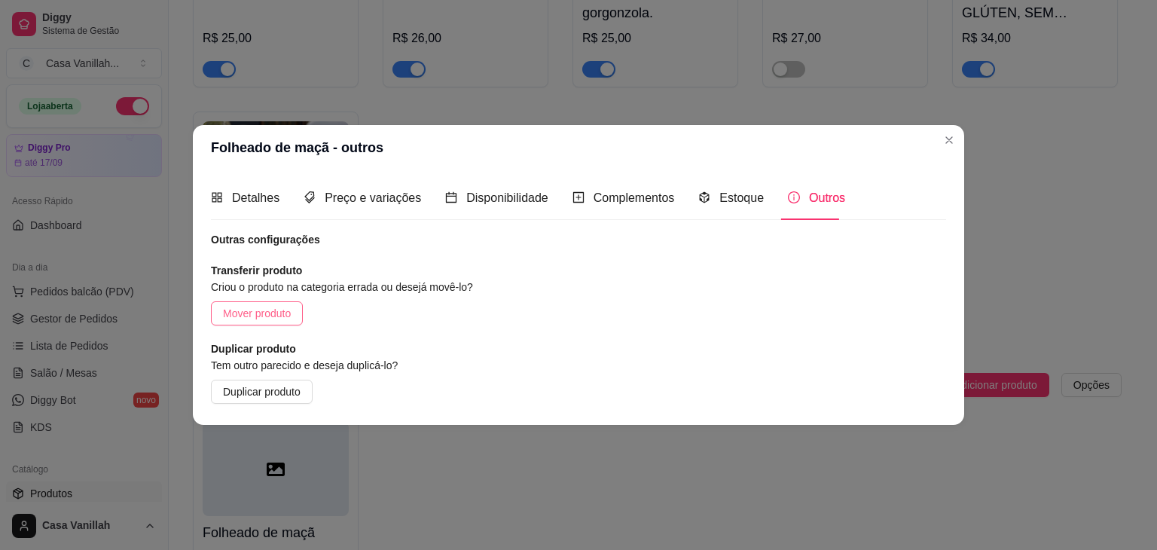
click at [286, 319] on span "Mover produto" at bounding box center [257, 313] width 68 height 17
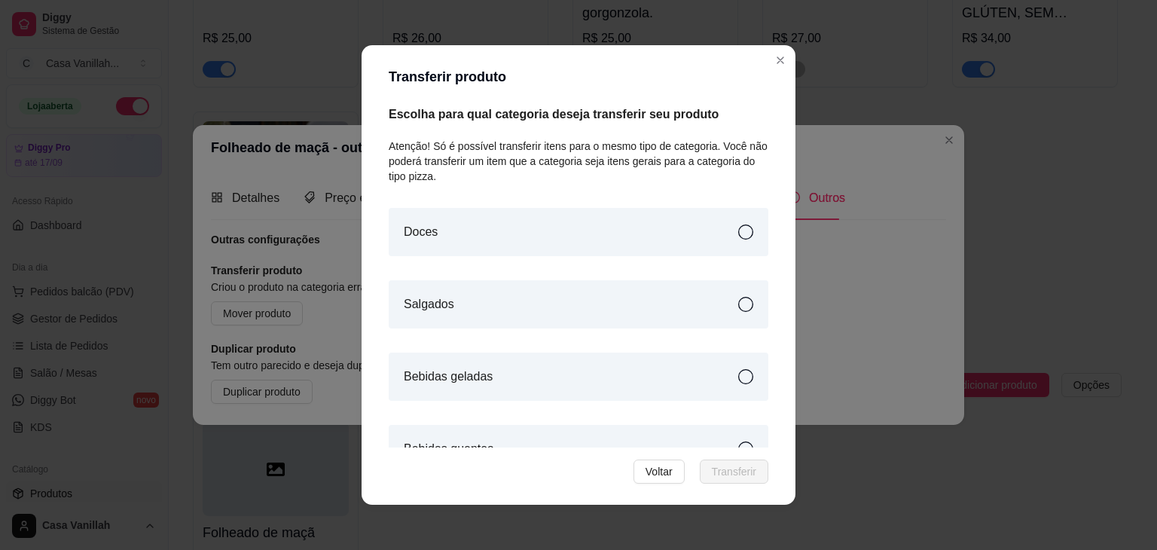
click at [479, 230] on div "Doces" at bounding box center [579, 232] width 380 height 48
click at [745, 471] on span "Transferir" at bounding box center [734, 471] width 44 height 17
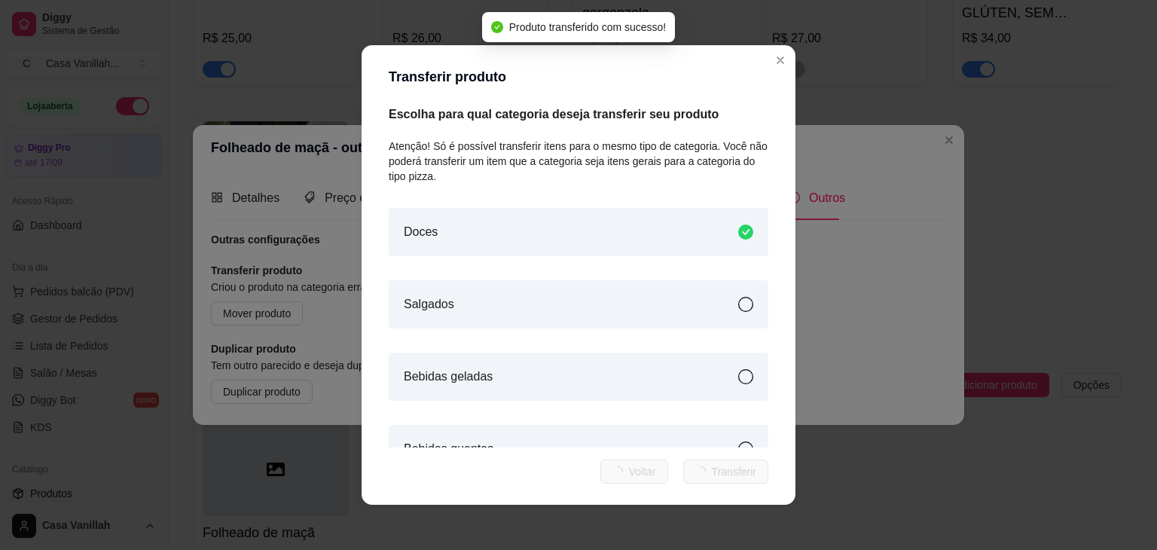
scroll to position [9330, 0]
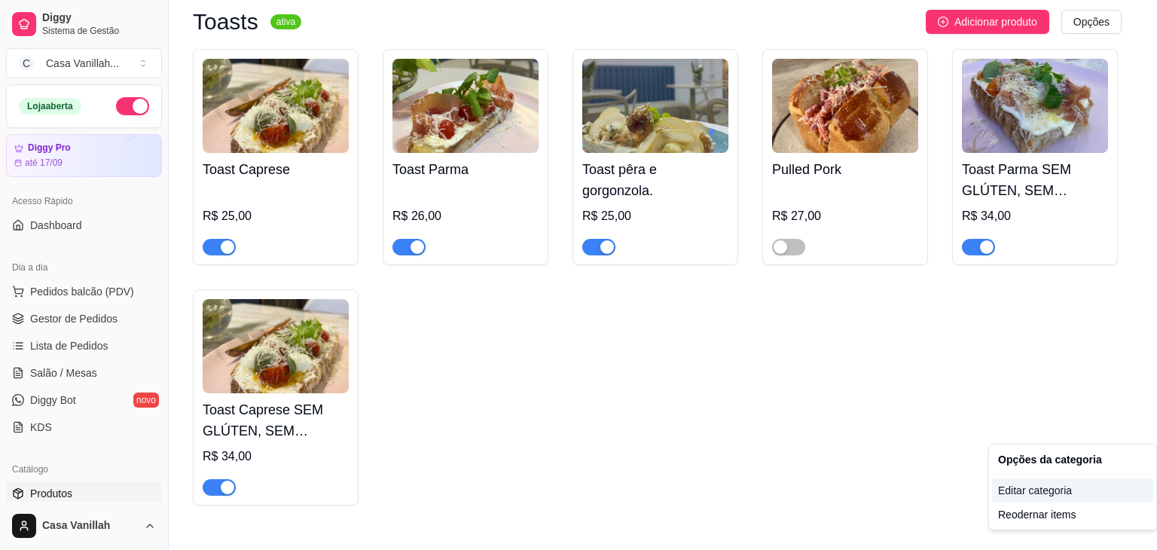
click at [1041, 490] on div "Editar categoria" at bounding box center [1072, 490] width 161 height 24
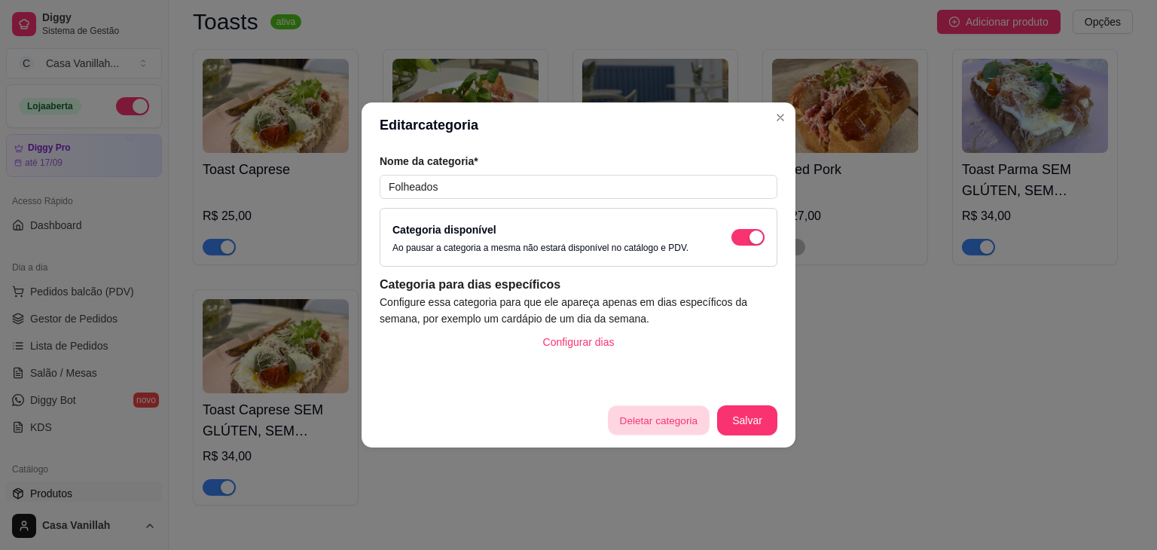
click at [655, 417] on button "Deletar categoria" at bounding box center [658, 420] width 101 height 29
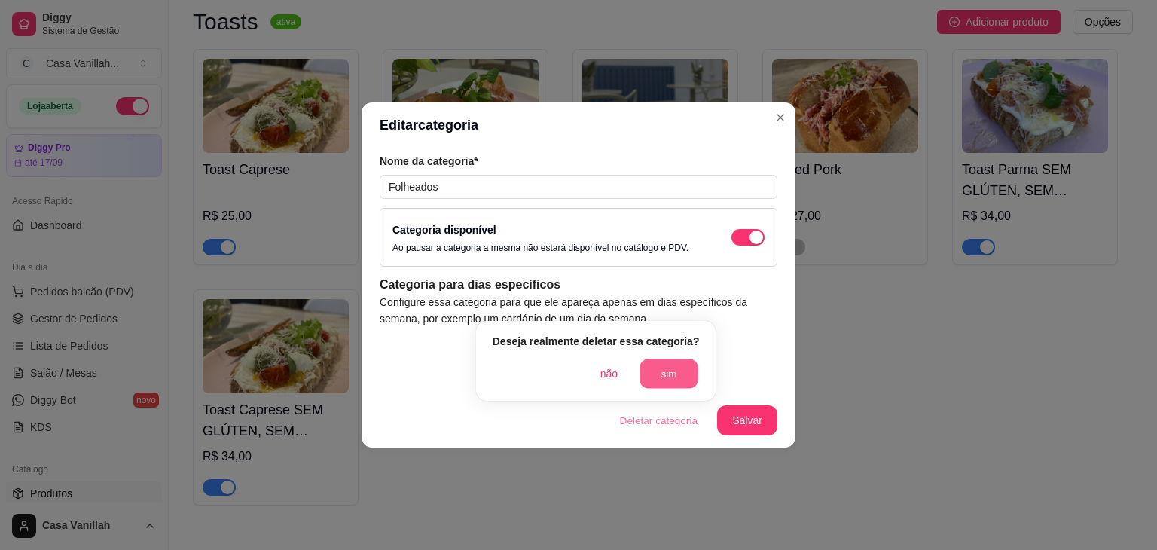
click at [660, 377] on button "sim" at bounding box center [669, 373] width 59 height 29
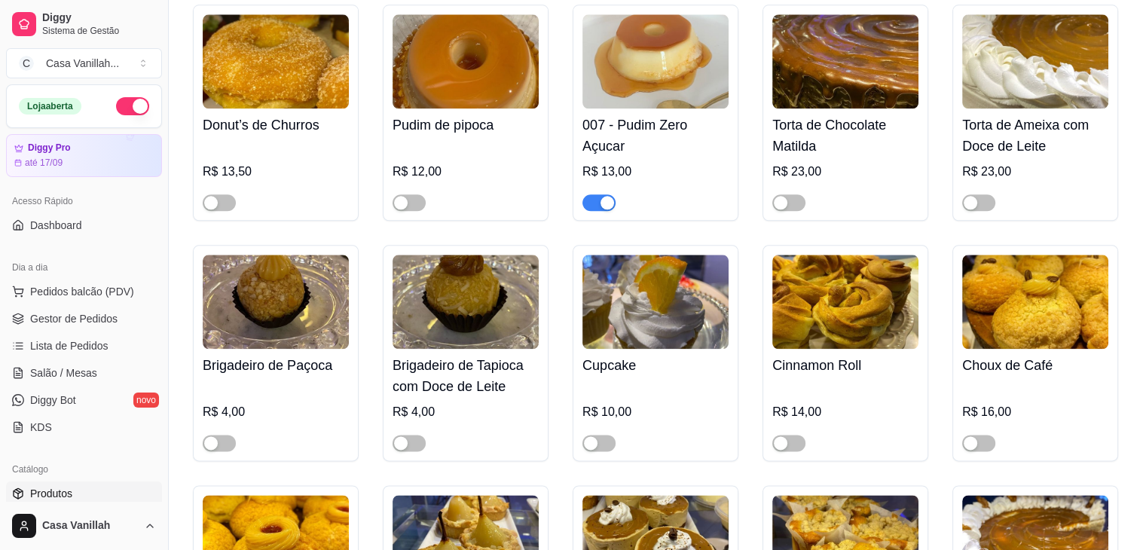
scroll to position [1771, 0]
